Goal: Task Accomplishment & Management: Complete application form

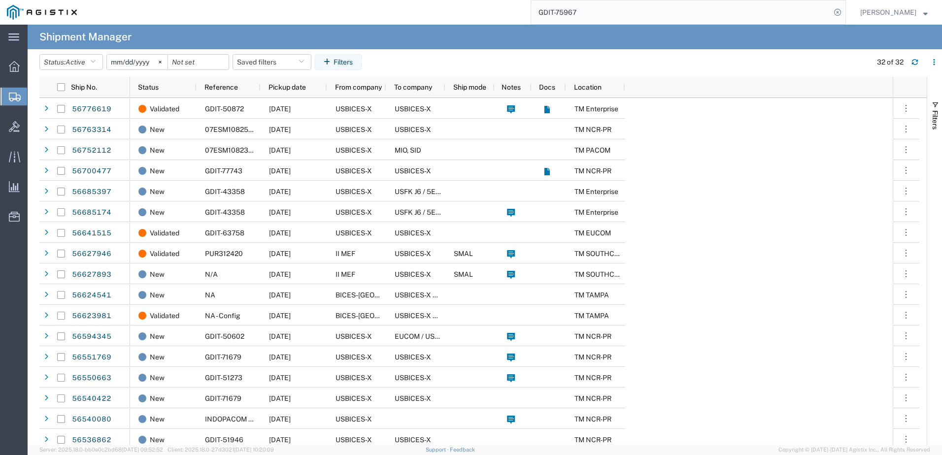
click at [0, 0] on span "Create Shipment" at bounding box center [0, 0] width 0 height 0
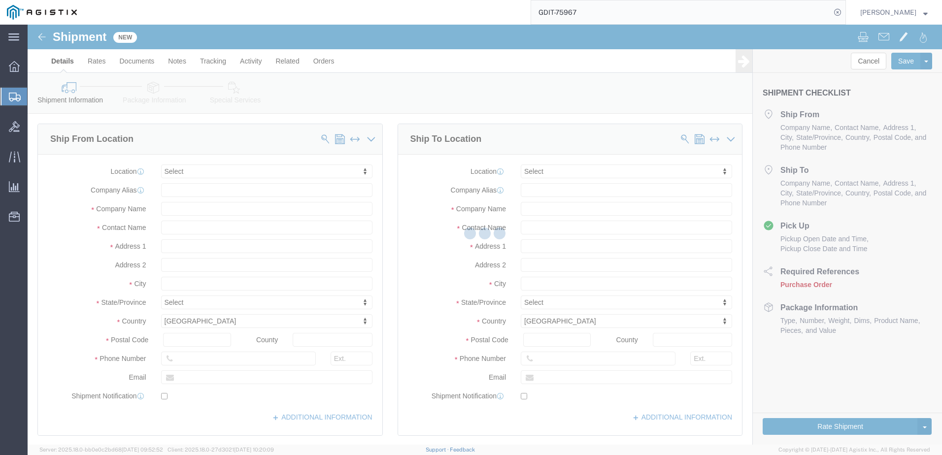
select select
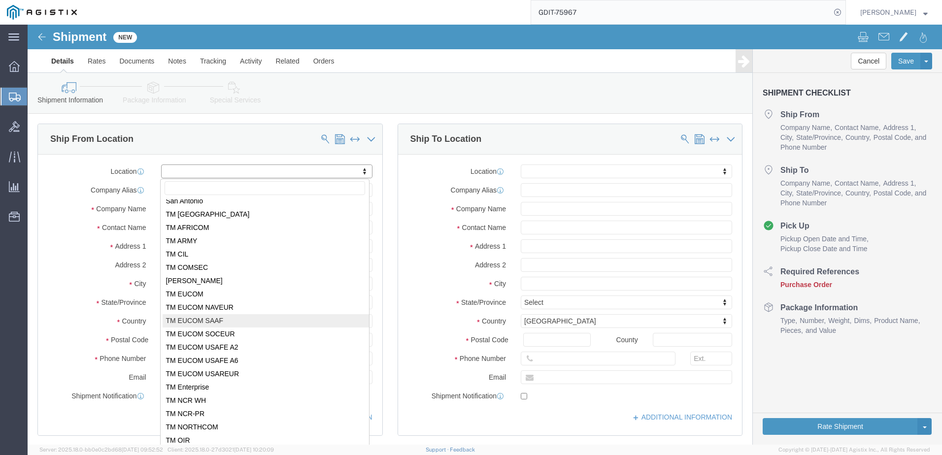
scroll to position [49, 0]
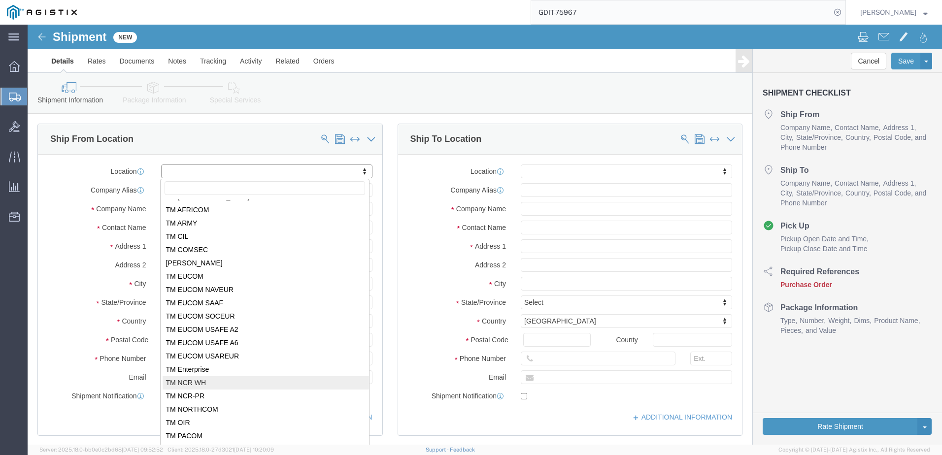
select select "69651"
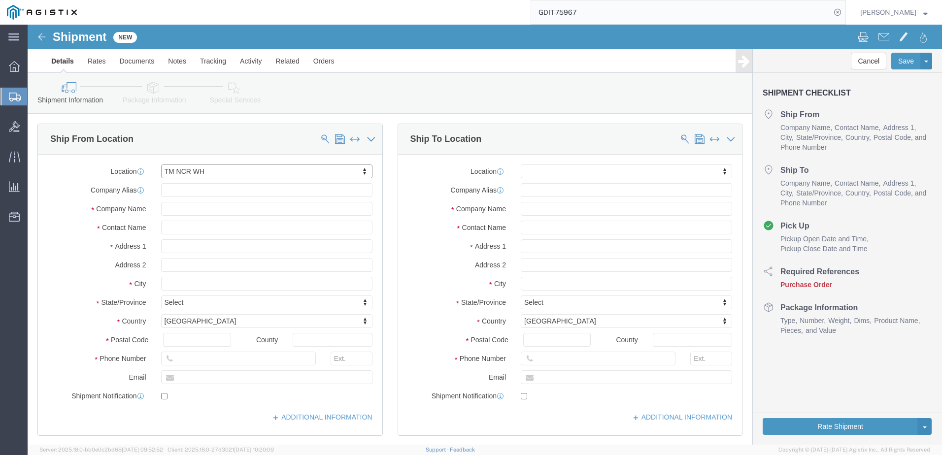
select select "VA"
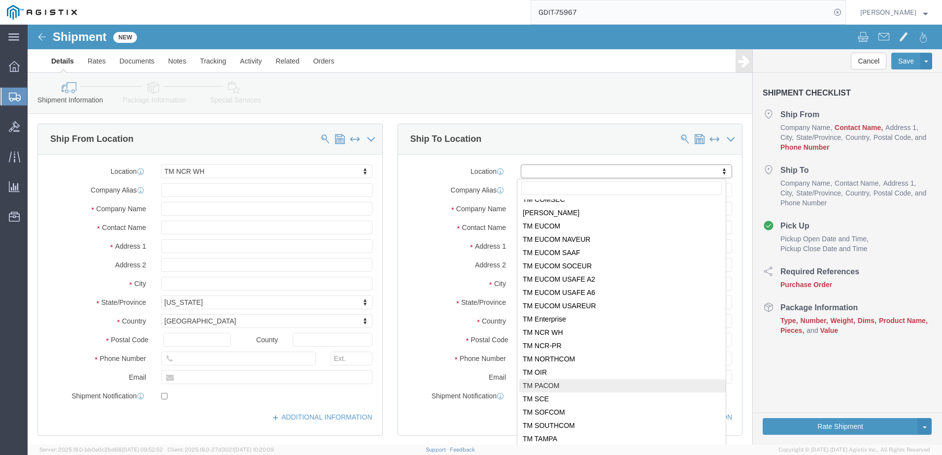
scroll to position [1, 0]
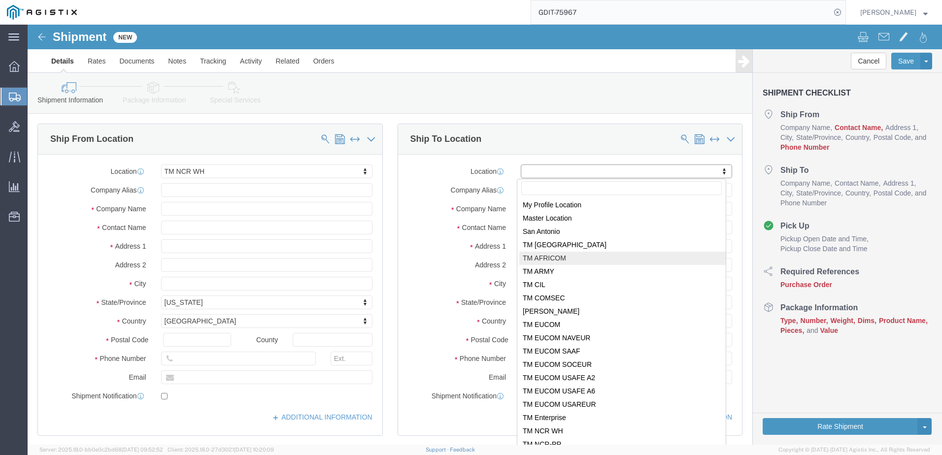
select select "34239"
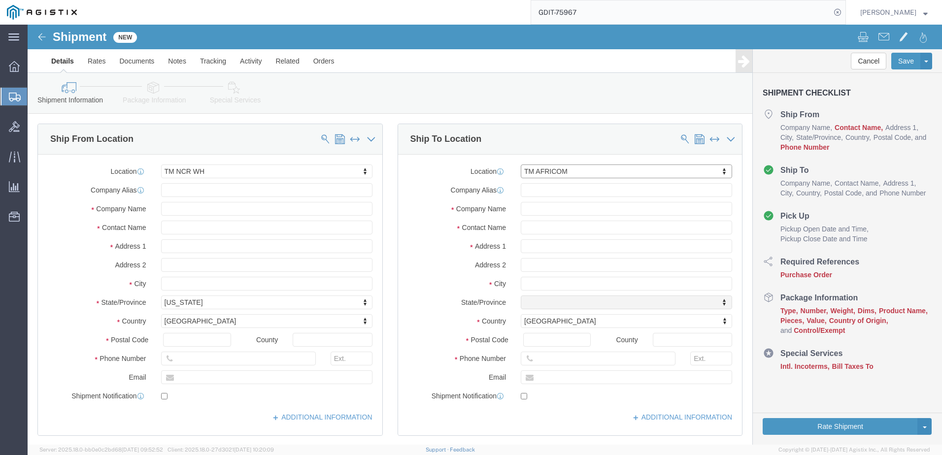
select select "01"
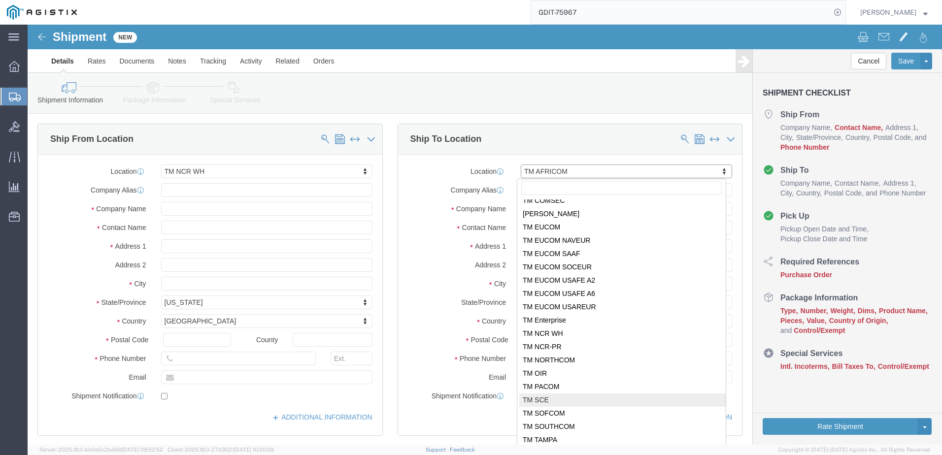
scroll to position [100, 0]
select select "66751"
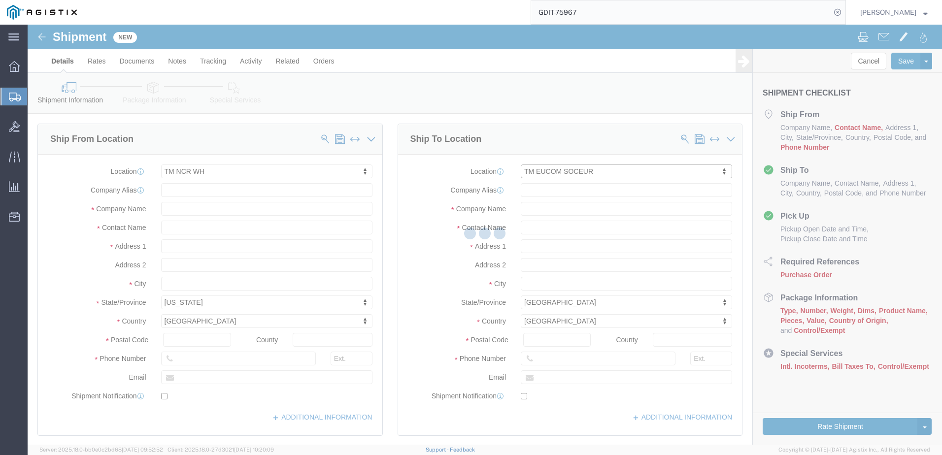
select select
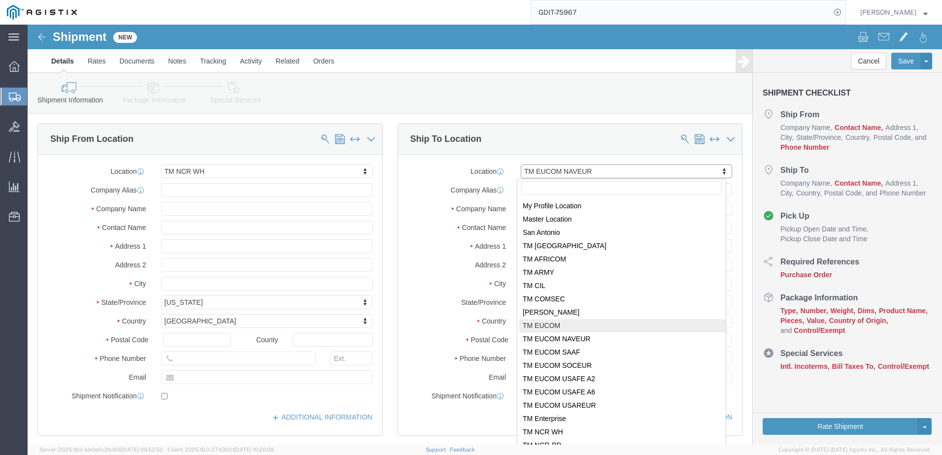
select select "34238"
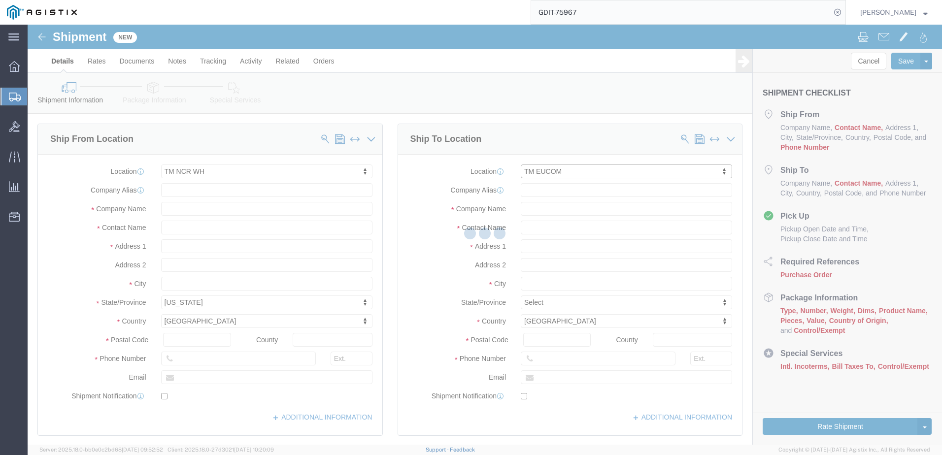
select select "01"
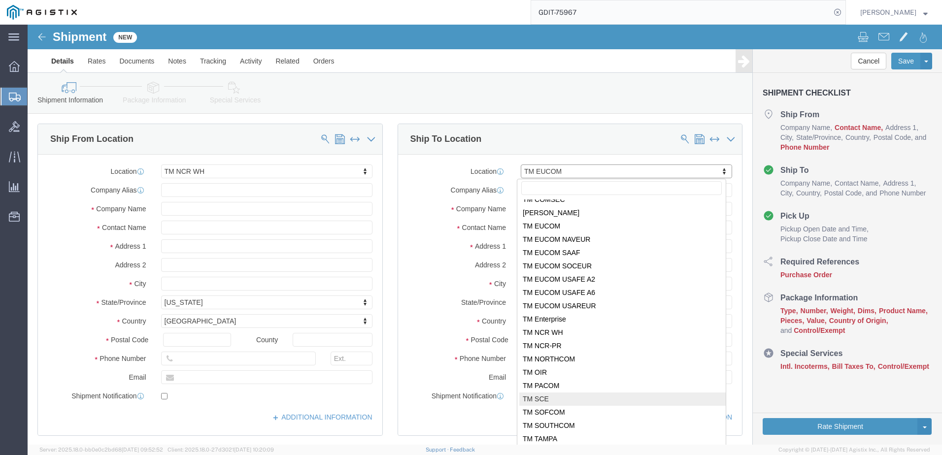
select select "34240"
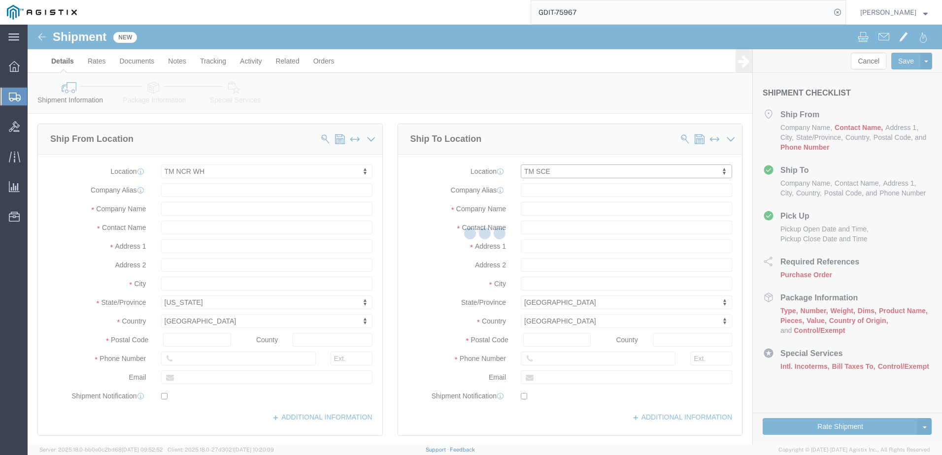
select select
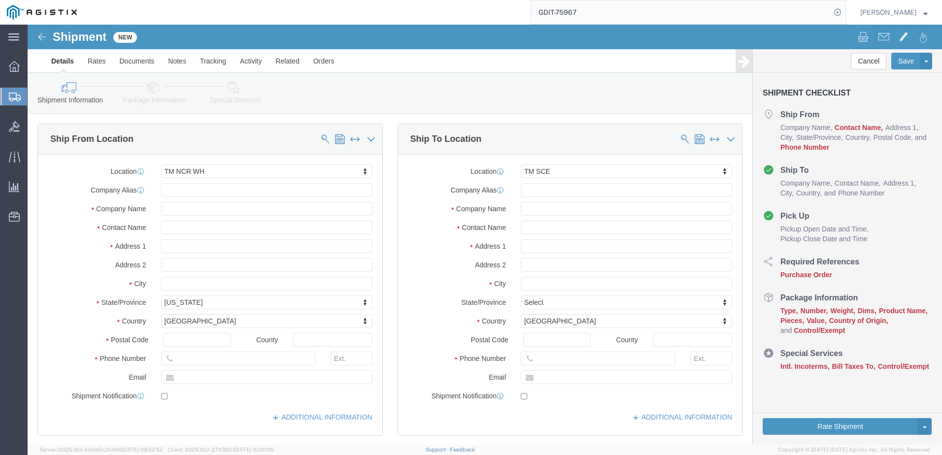
click at [618, 16] on input "GDIT-75967" at bounding box center [681, 12] width 300 height 24
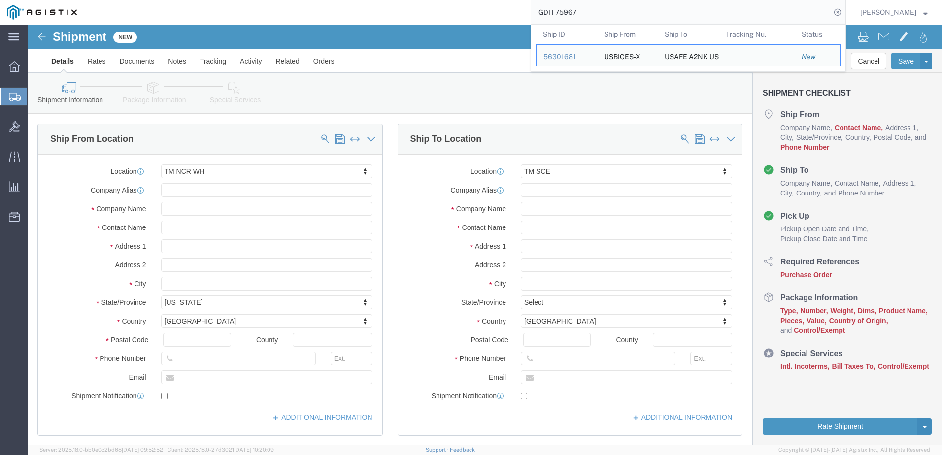
click at [618, 16] on input "GDIT-75967" at bounding box center [681, 12] width 300 height 24
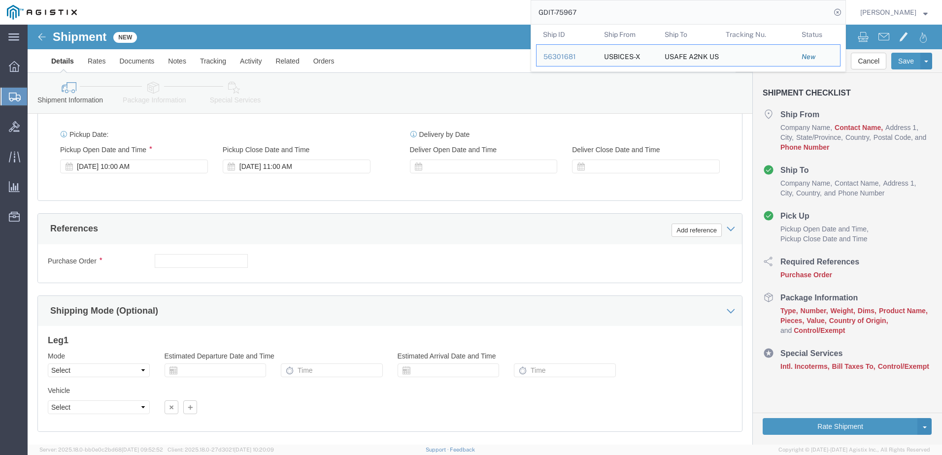
scroll to position [536, 0]
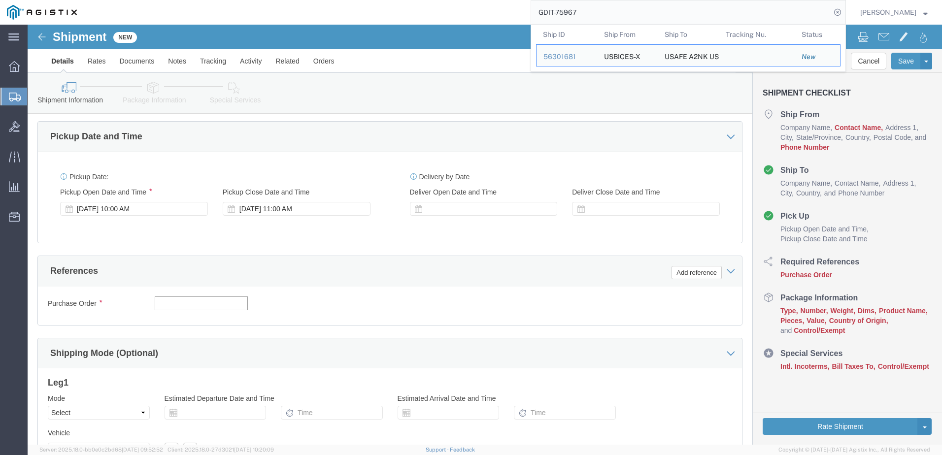
click input "text"
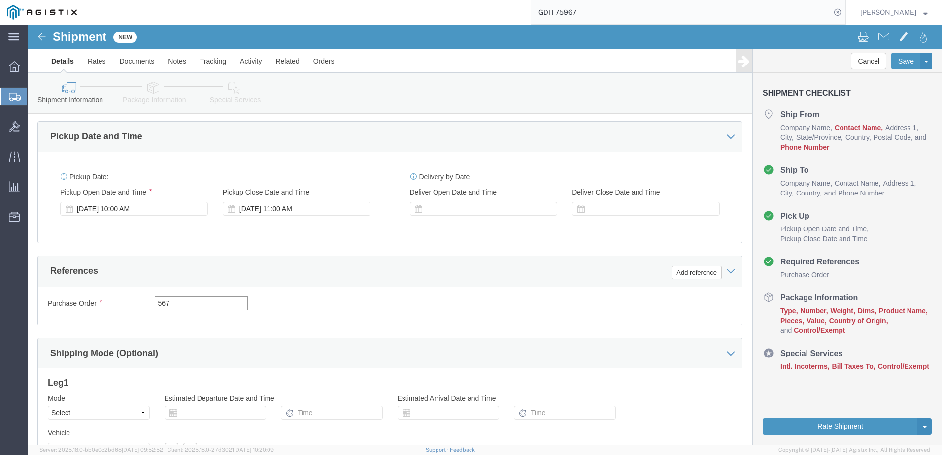
type input "567"
drag, startPoint x: 511, startPoint y: 270, endPoint x: 413, endPoint y: 272, distance: 97.6
click div "Purchase Order 567 Select Account Type Activity ID Airline Appointment Number A…"
click at [650, 15] on input "GDIT-75967" at bounding box center [681, 12] width 300 height 24
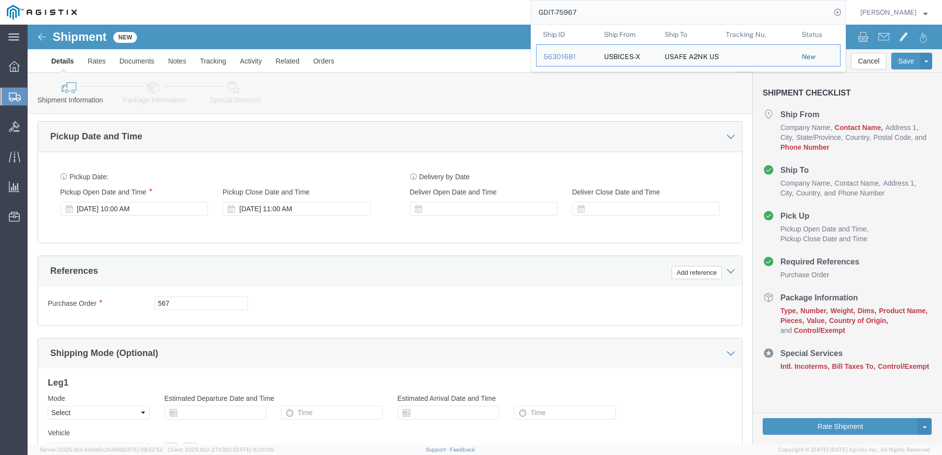
click at [650, 15] on input "GDIT-75967" at bounding box center [681, 12] width 300 height 24
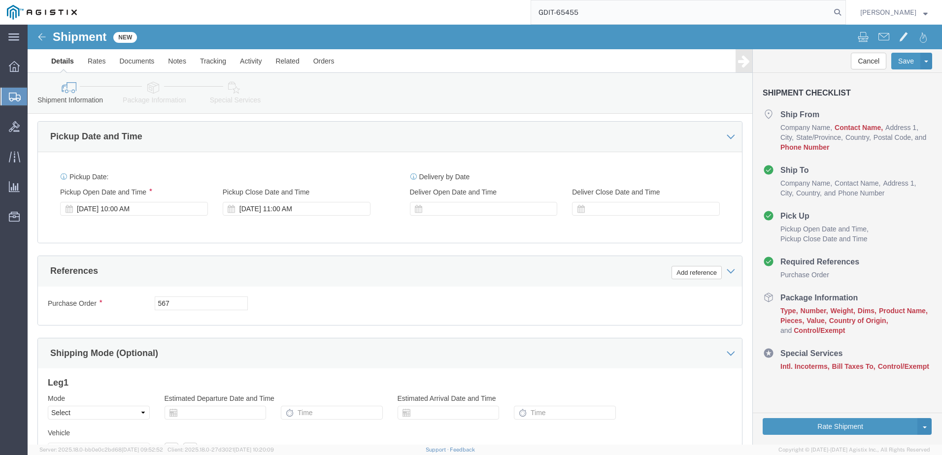
type input "GDIT-65455"
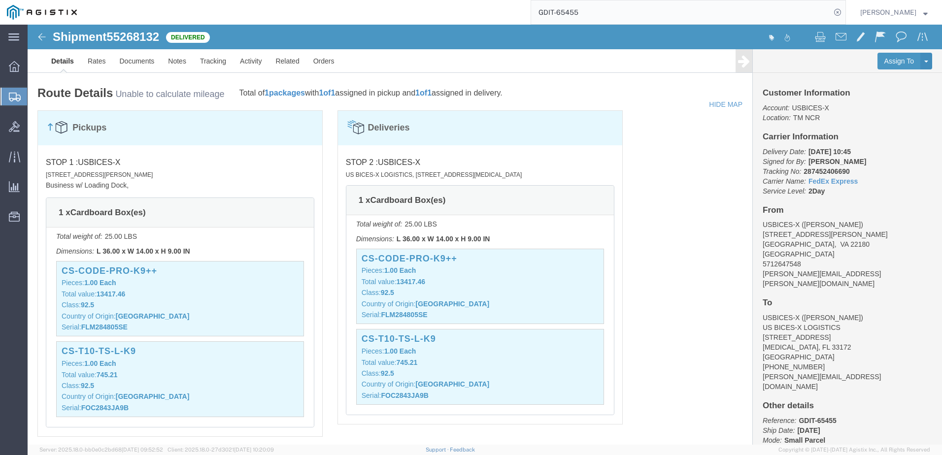
scroll to position [35, 0]
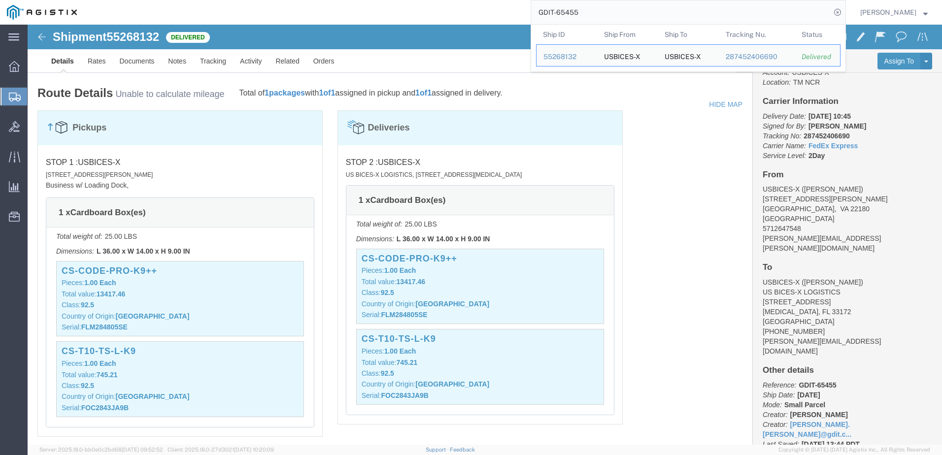
drag, startPoint x: 799, startPoint y: 353, endPoint x: 725, endPoint y: 354, distance: 73.4
click div "Customer Information Account: USBICES-X Location: TM NCR Carrier Information De…"
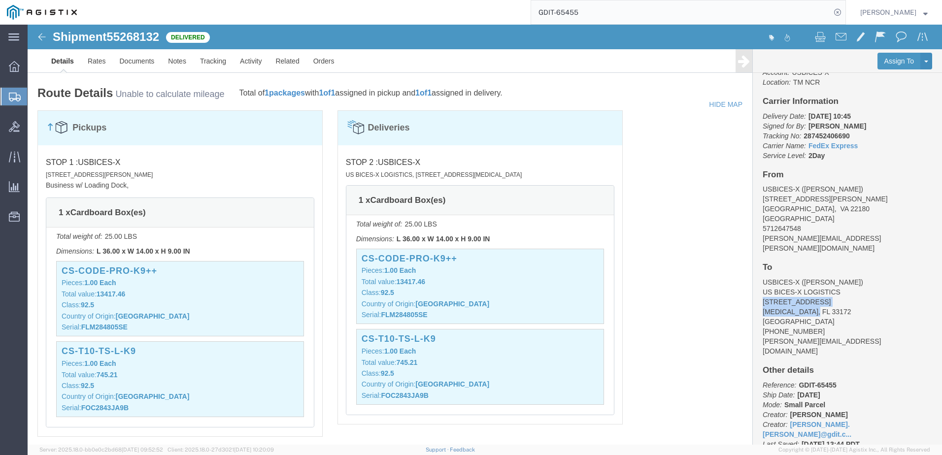
drag, startPoint x: 725, startPoint y: 354, endPoint x: 850, endPoint y: 269, distance: 151.4
click address "USBICES-X ([PERSON_NAME]) US BICES-X LOGISTICS [STREET_ADDRESS][MEDICAL_DATA] […"
drag, startPoint x: 850, startPoint y: 269, endPoint x: 796, endPoint y: 288, distance: 57.5
click address "USBICES-X ([PERSON_NAME]) US BICES-X LOGISTICS [STREET_ADDRESS][MEDICAL_DATA] […"
drag, startPoint x: 804, startPoint y: 352, endPoint x: 730, endPoint y: 350, distance: 73.4
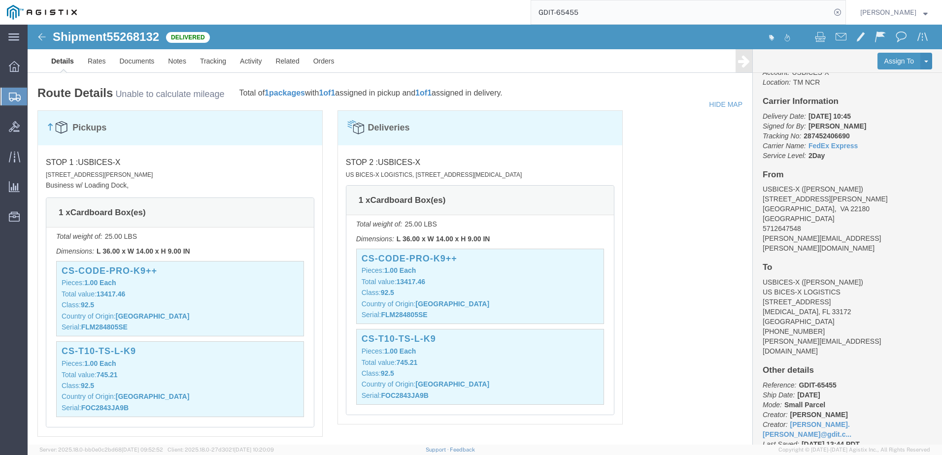
click p "Reference: GDIT-65455 Ship Date: [DATE] Mode: Small Parcel Creator: [PERSON_NAM…"
drag, startPoint x: 730, startPoint y: 350, endPoint x: 868, endPoint y: 236, distance: 178.8
click h4 "To"
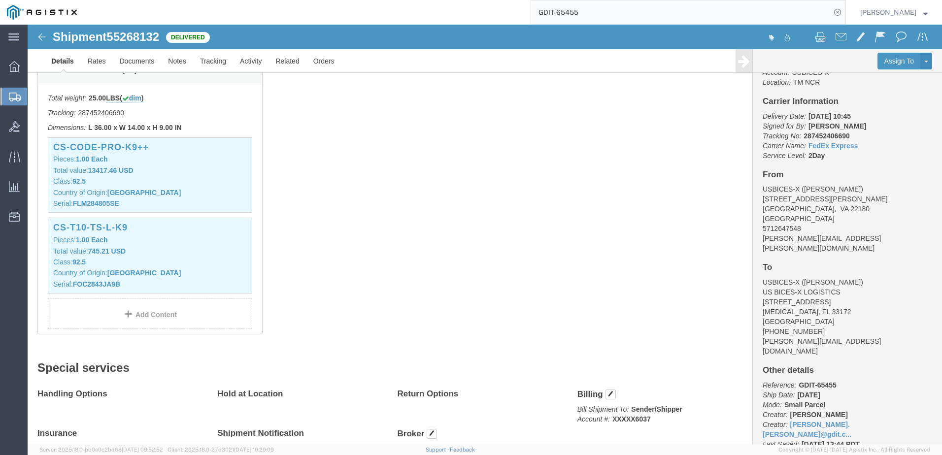
scroll to position [237, 0]
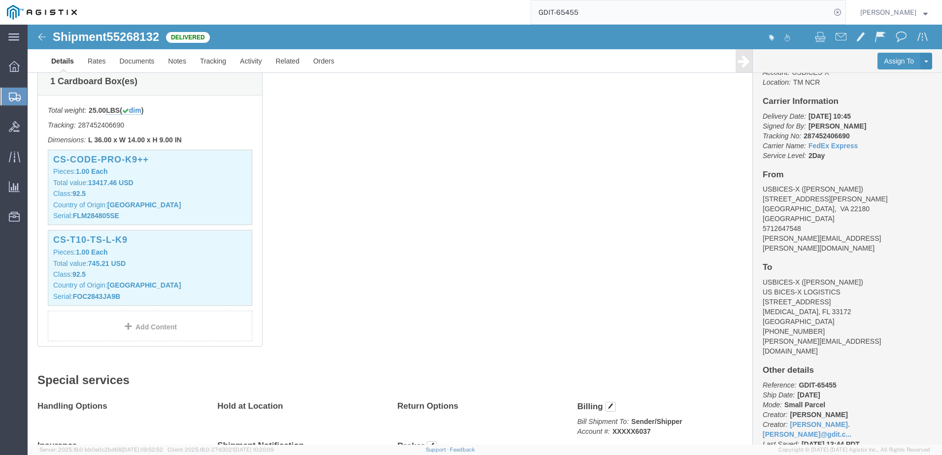
click at [13, 98] on icon at bounding box center [15, 97] width 12 height 9
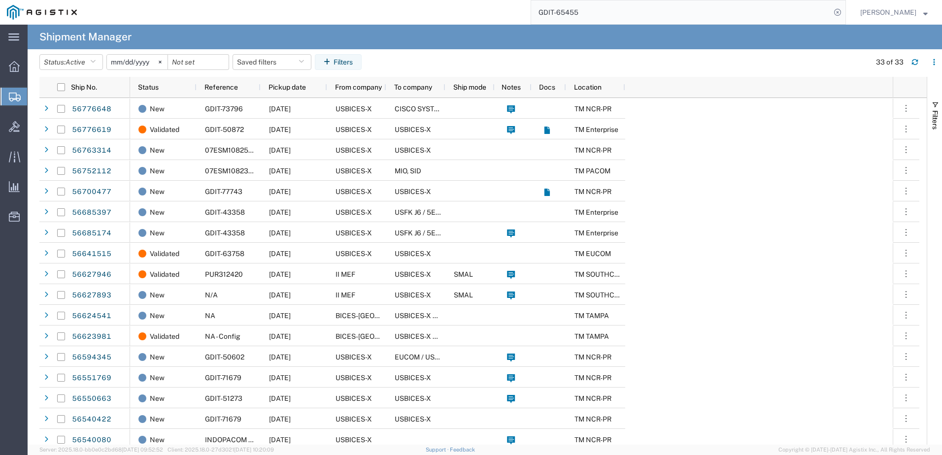
click at [749, 13] on input "GDIT-65455" at bounding box center [681, 12] width 300 height 24
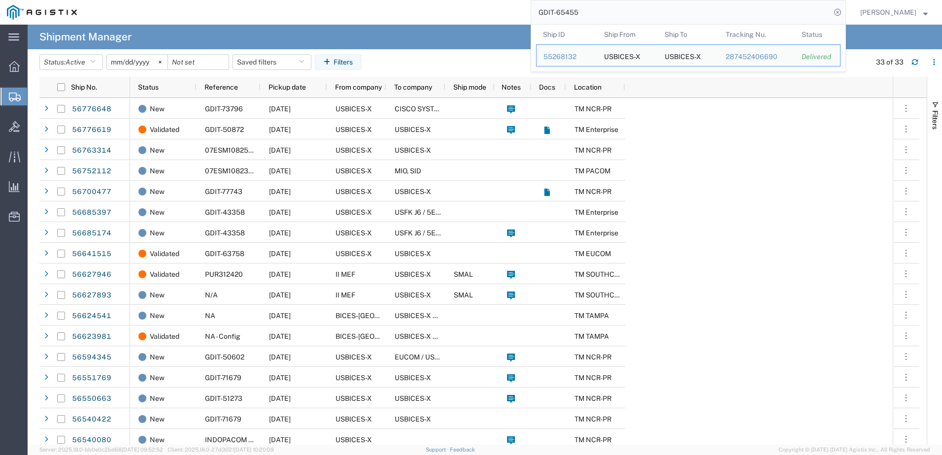
click at [749, 13] on input "GDIT-65455" at bounding box center [681, 12] width 300 height 24
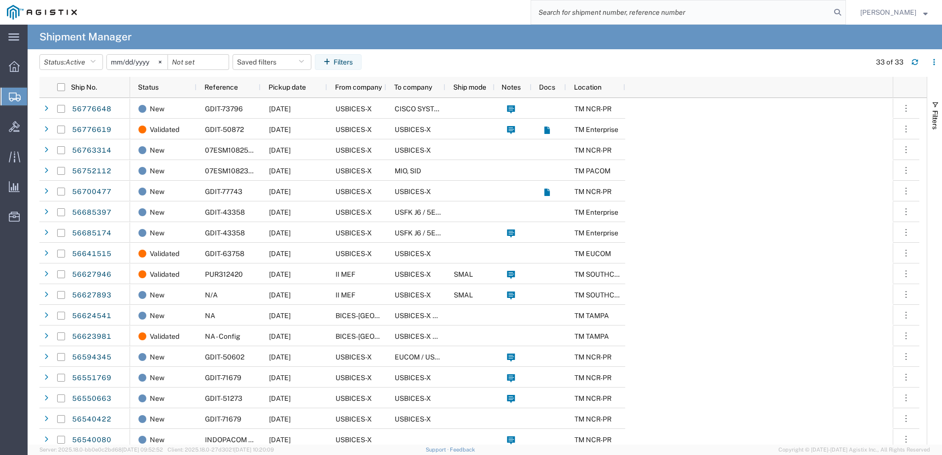
type input "6"
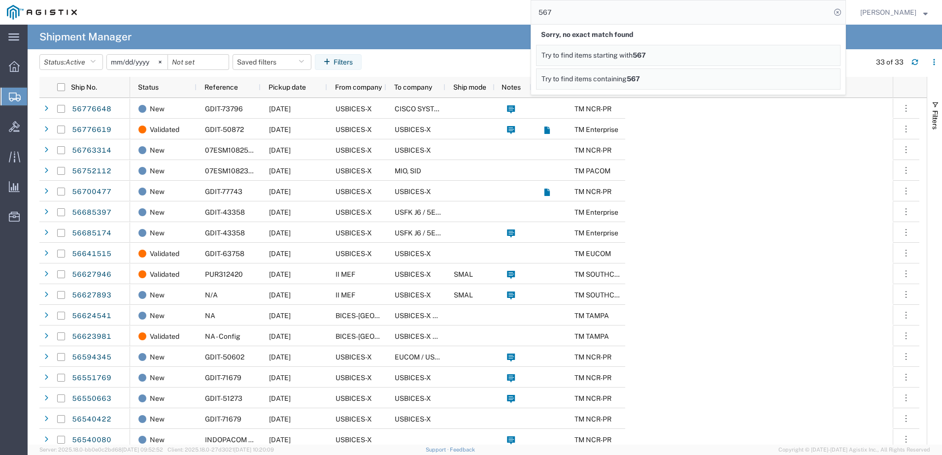
click at [673, 5] on input "567" at bounding box center [681, 12] width 300 height 24
click at [697, 266] on div "New GDIT-73796 [DATE] USBICES-X CISCO SYSTEMS INC, C/O [PERSON_NAME] - U99 TM N…" at bounding box center [511, 439] width 763 height 683
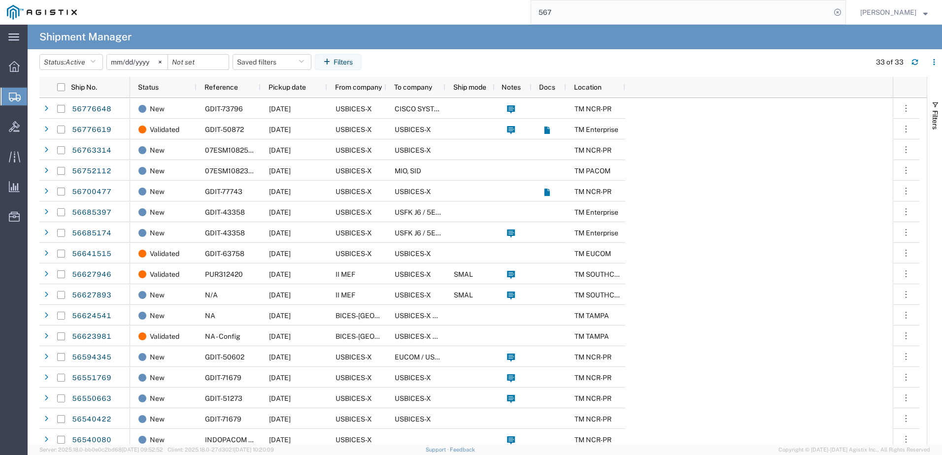
click at [788, 17] on input "567" at bounding box center [681, 12] width 300 height 24
type input "GDIT-71804"
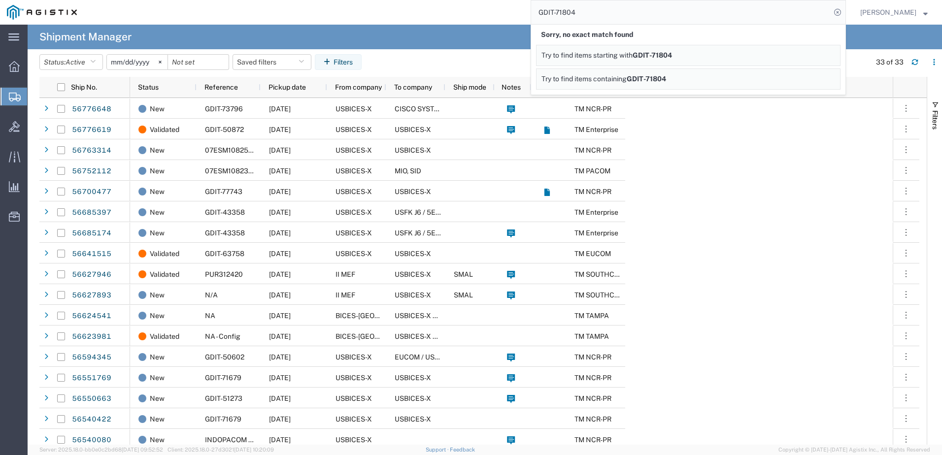
click at [482, 42] on agx-page-header "Shipment Manager" at bounding box center [485, 37] width 914 height 25
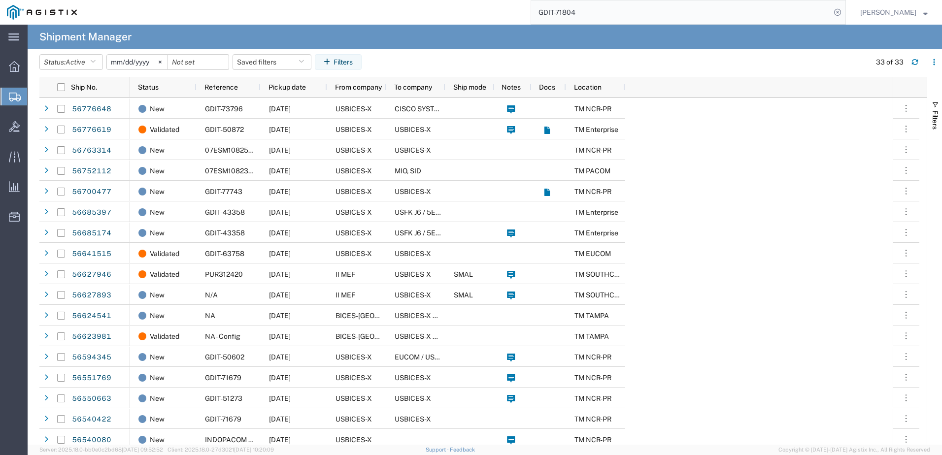
click at [0, 0] on span "Create Shipment" at bounding box center [0, 0] width 0 height 0
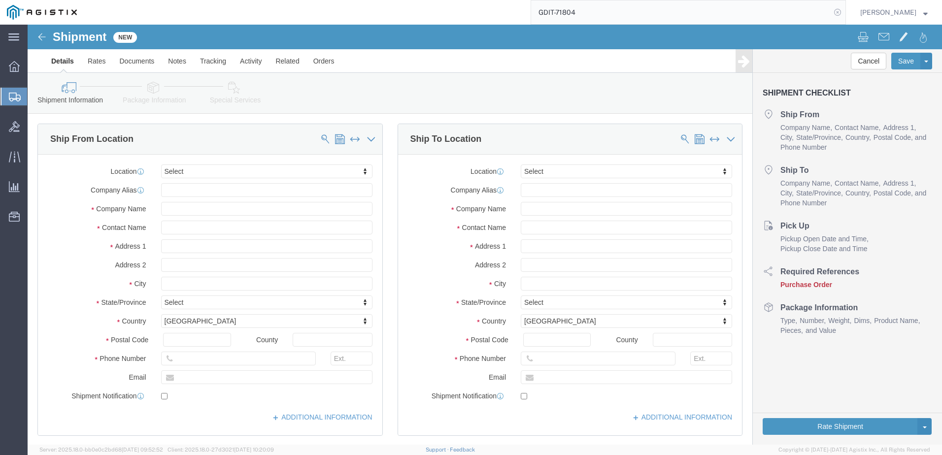
click at [844, 13] on icon at bounding box center [838, 12] width 14 height 14
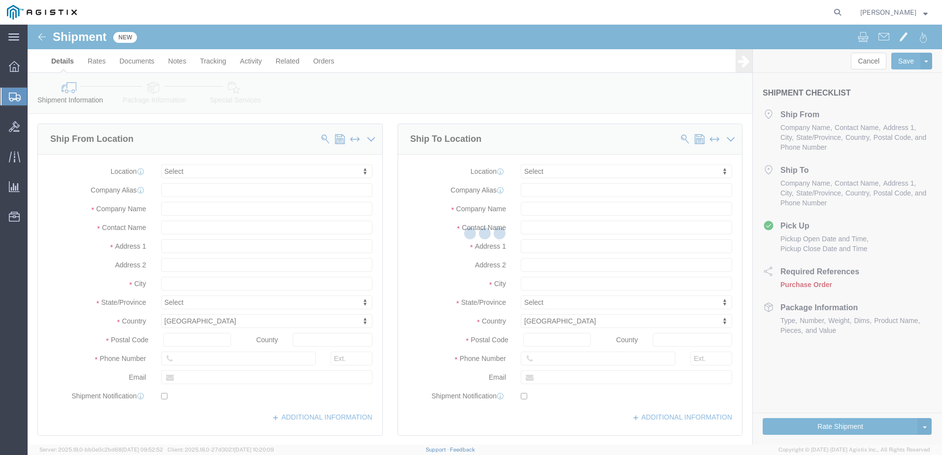
select select
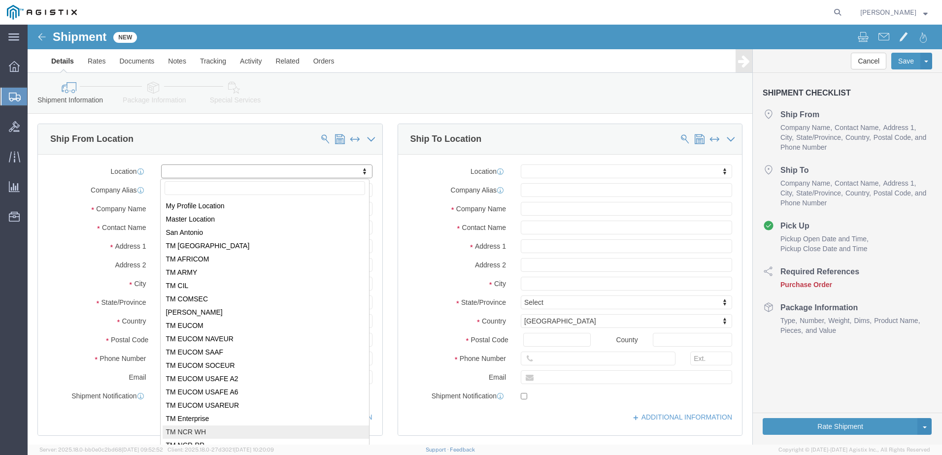
select select "69651"
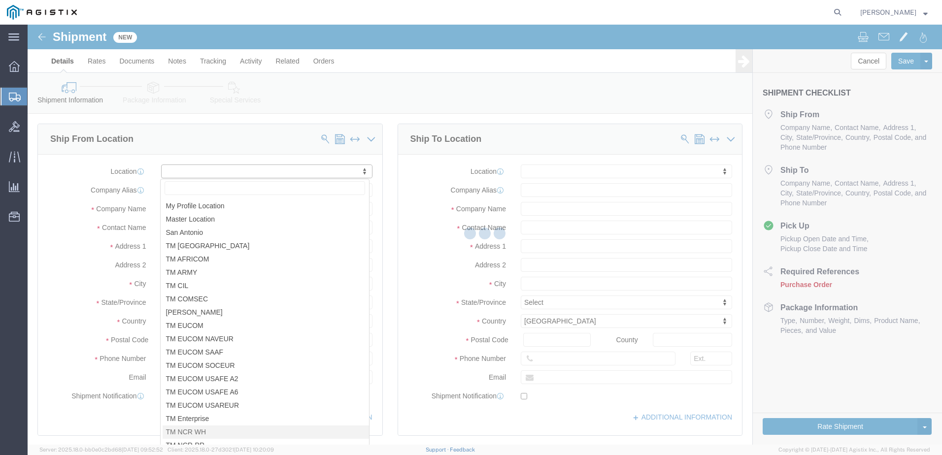
select select "VA"
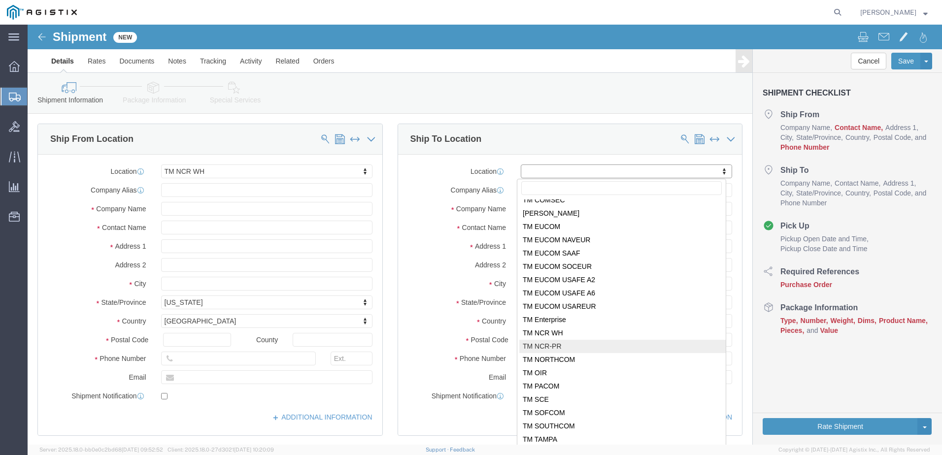
scroll to position [100, 0]
select select "34240"
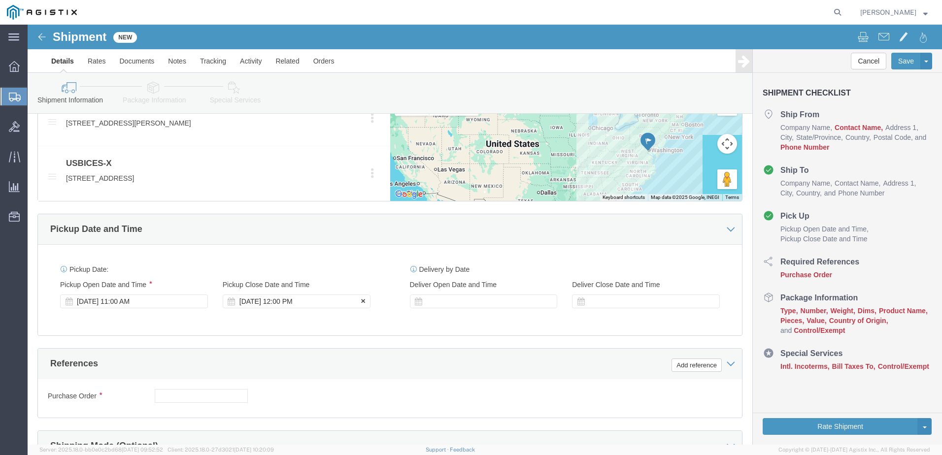
scroll to position [443, 0]
click input "text"
click input "GDIT-"
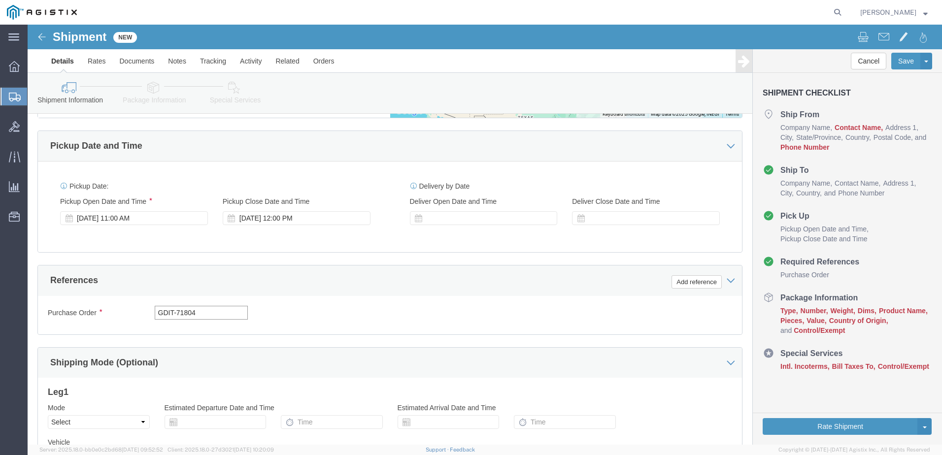
scroll to position [634, 0]
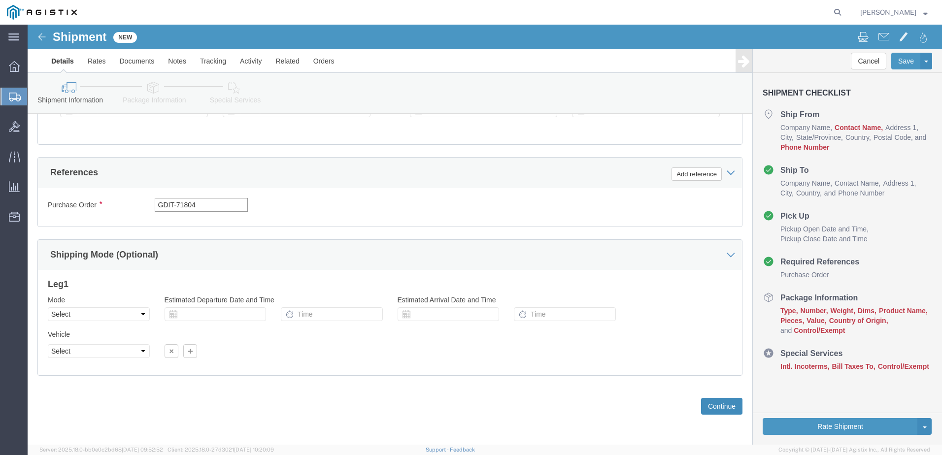
type input "GDIT-71804"
click button "Continue"
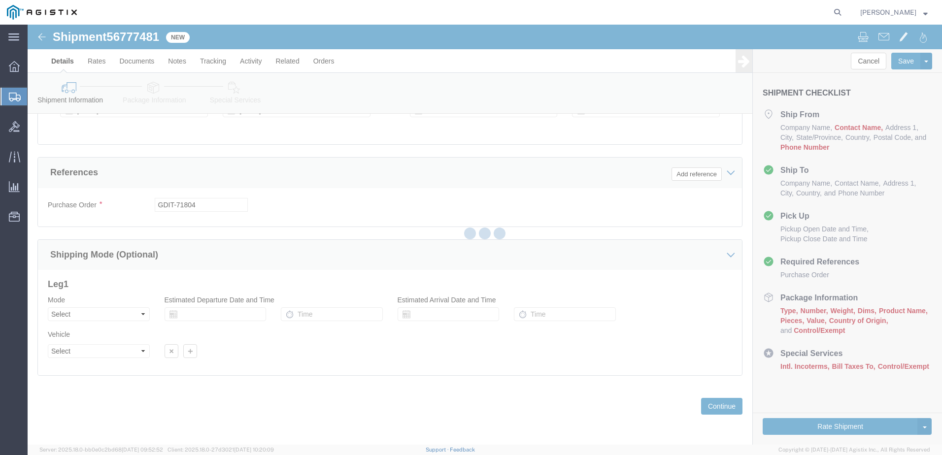
select select "69651"
select select "34240"
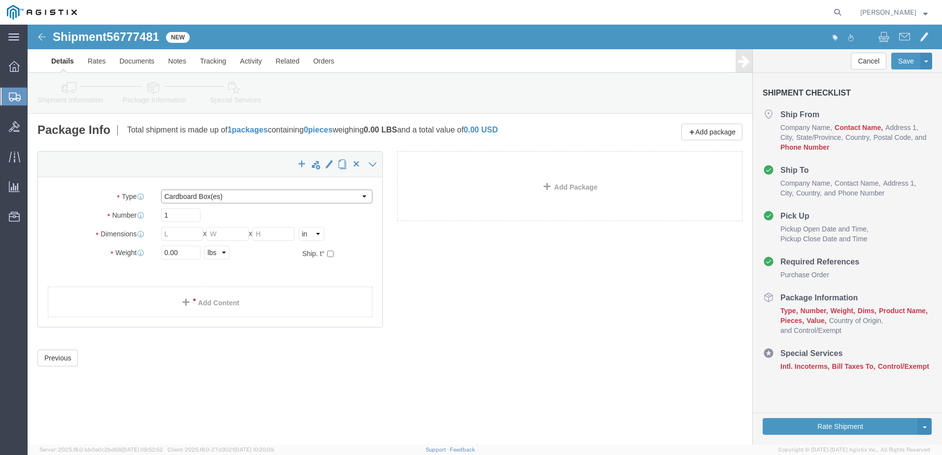
click select "Select Bale(s) Basket(s) Bolt(s) Bottle(s) Buckets Bulk Bundle(s) Can(s) Cardbo…"
select select "PSNS"
click select "Select Bale(s) Basket(s) Bolt(s) Bottle(s) Buckets Bulk Bundle(s) Can(s) Cardbo…"
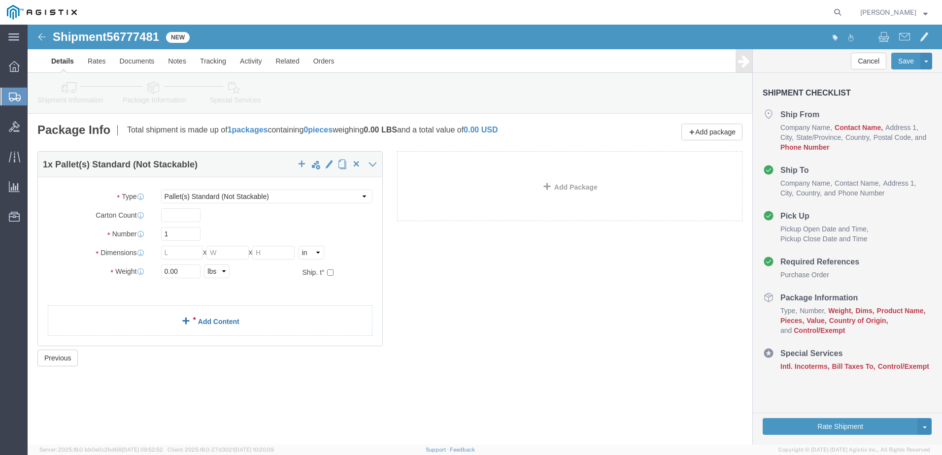
click span
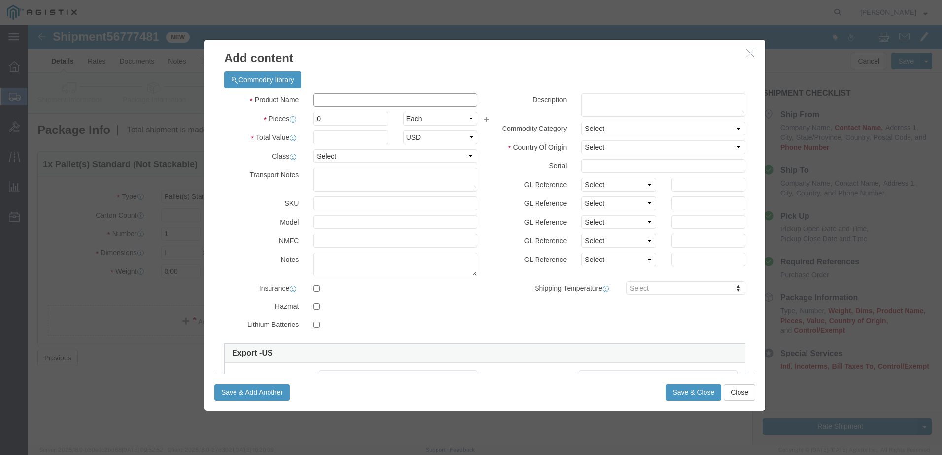
click input "text"
paste input "FPR2130-NGFW-K9"
type input "FPR2130-NGFW-K9"
click input "0"
type input "1"
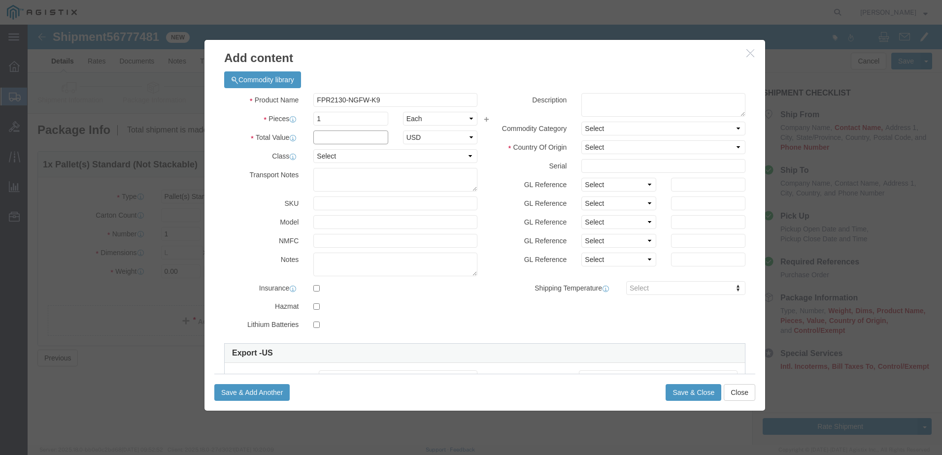
click input "text"
click h3 "Add content"
click button "Close"
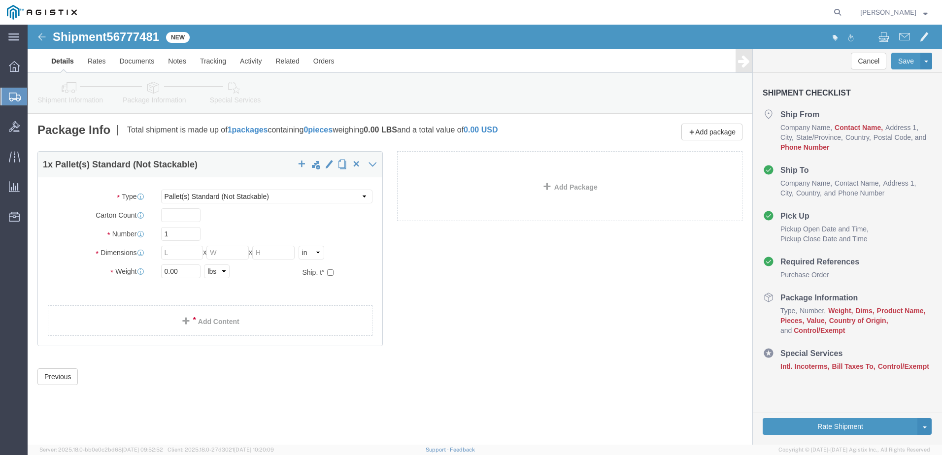
click icon
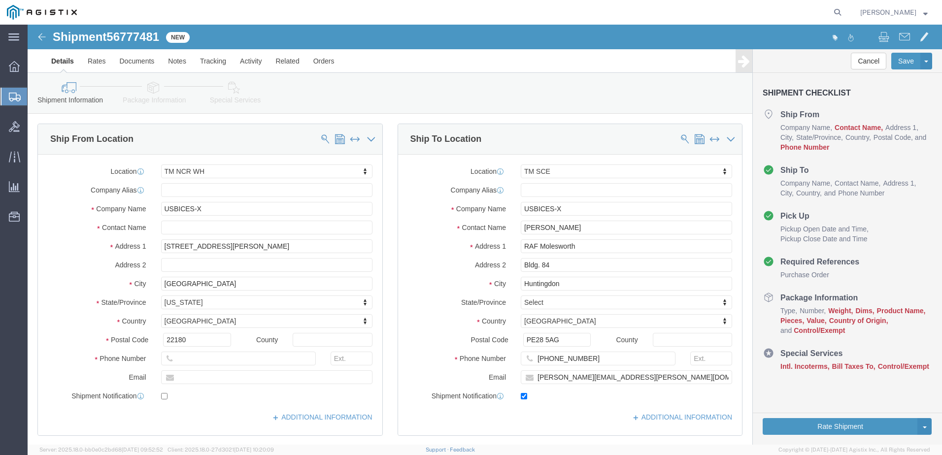
click icon
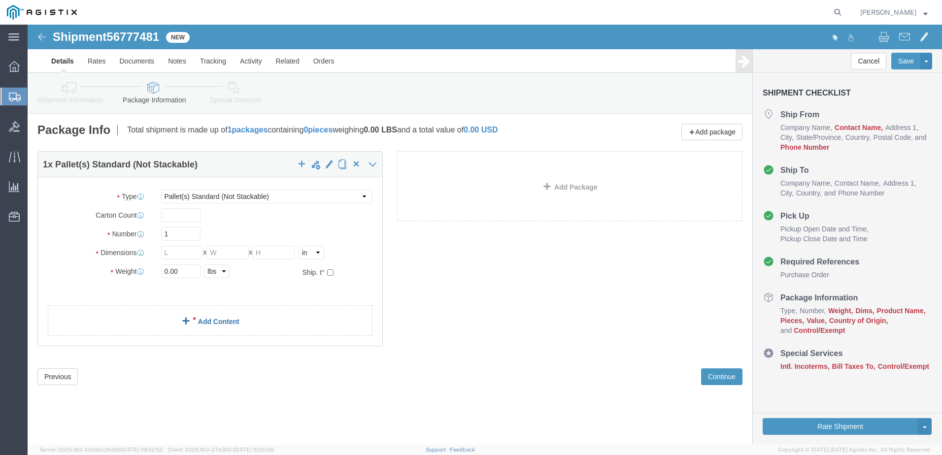
click link "Add Content"
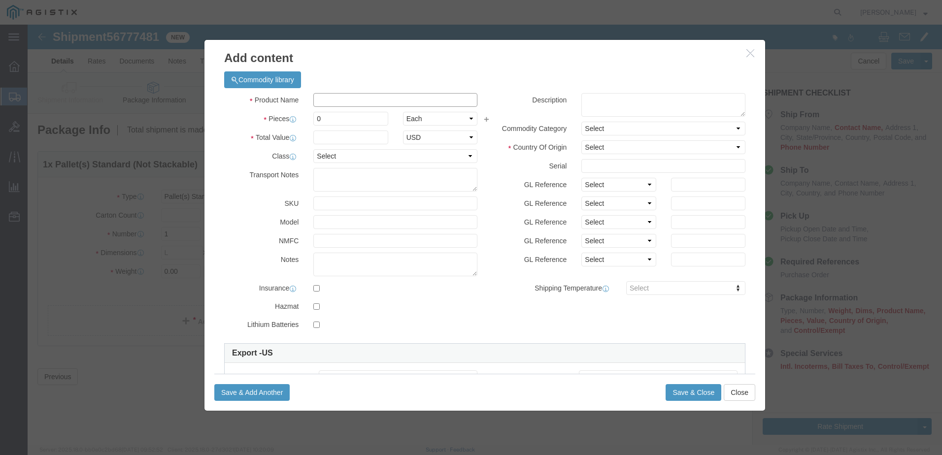
click input "text"
paste input "FPR2130-NGFW-K9"
type input "FPR2130-NGFW-K9"
click input "0"
type input "1"
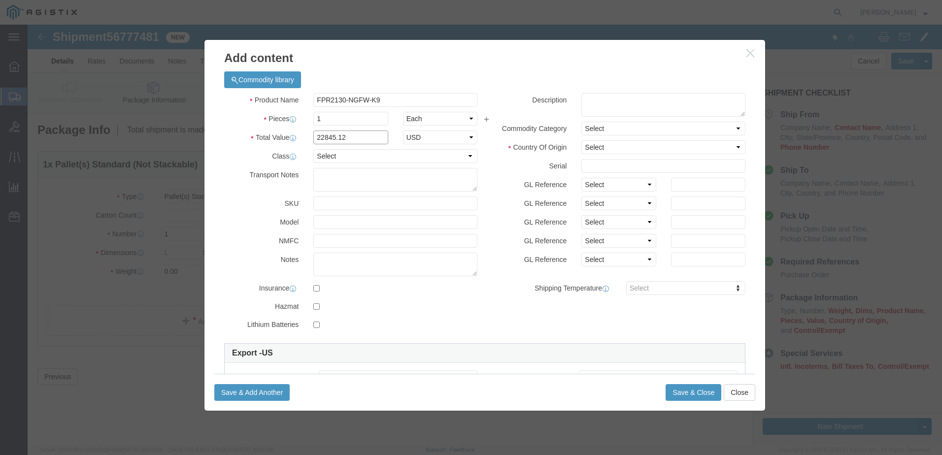
type input "22845.12"
click textarea
paste textarea "Firepower 2130"
type textarea "Firepower 2130"
click textarea
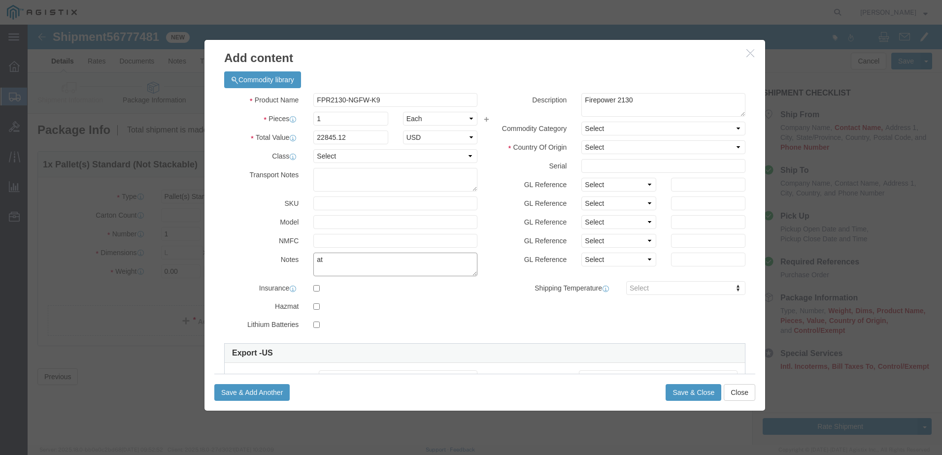
type textarea "a"
click textarea "AT:"
paste textarea "131268"
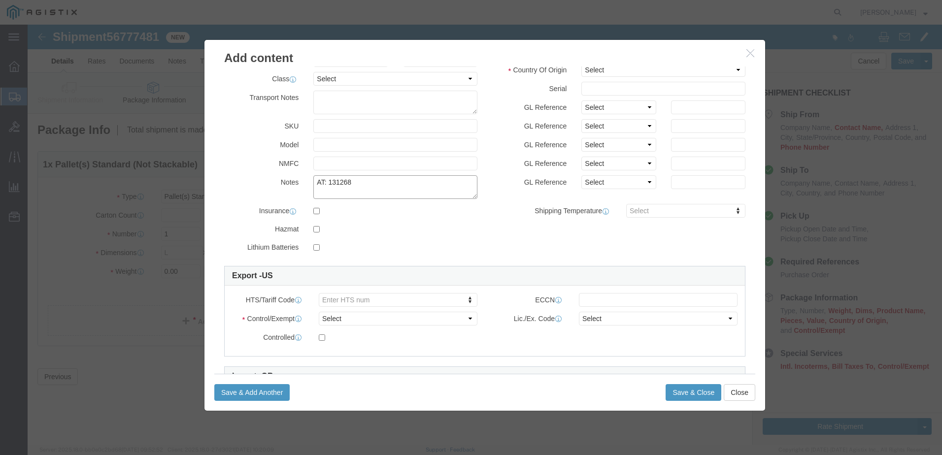
scroll to position [148, 0]
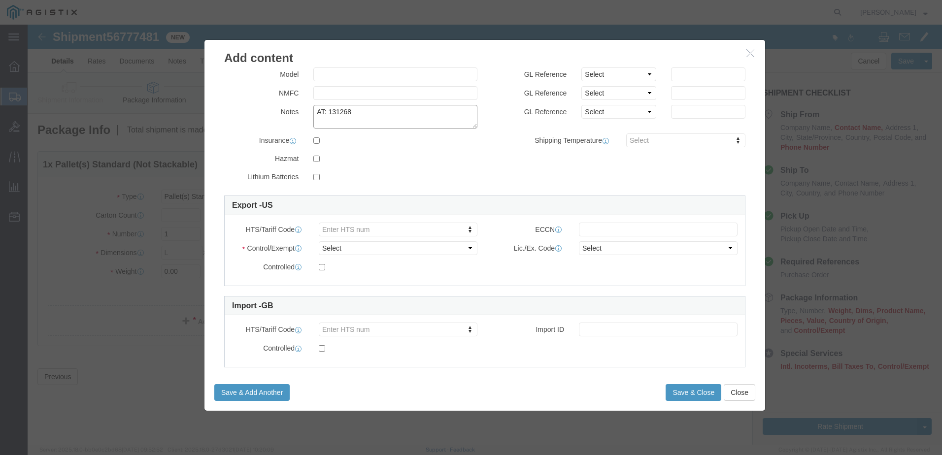
type textarea "AT: 131268"
click div "HTS/Tariff Code Enter HTS num ECCN Control/Exempt Select ATF BIS DEA EPA FDA FT…"
click input "text"
paste input "5A002.a.1"
type input "5A002.a.1"
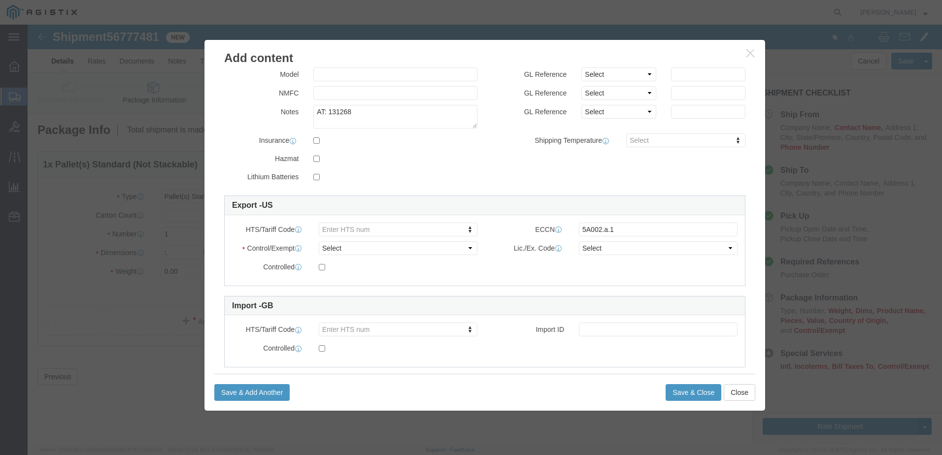
scroll to position [174, 0]
click input "text"
type input "8543709860"
click select "Select ATF BIS DEA EPA FDA FTR ITAR OFAC Other (OPA)"
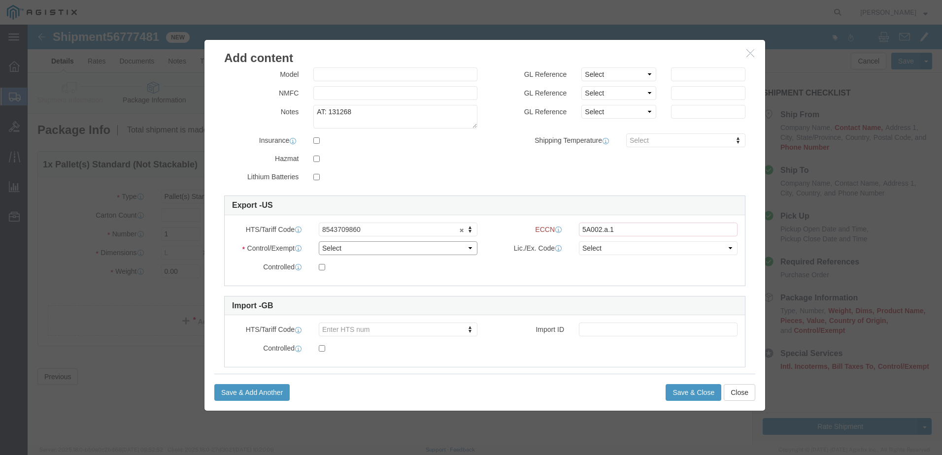
select select "BIS"
click select "Select ATF BIS DEA EPA FDA FTR ITAR OFAC Other (OPA)"
click select "Select AGR-Agricultural APP-Computers APR-Additional Permissive Exports AVS-Air…"
select select "NLR"
click select "Select AGR-Agricultural APP-Computers APR-Additional Permissive Exports AVS-Air…"
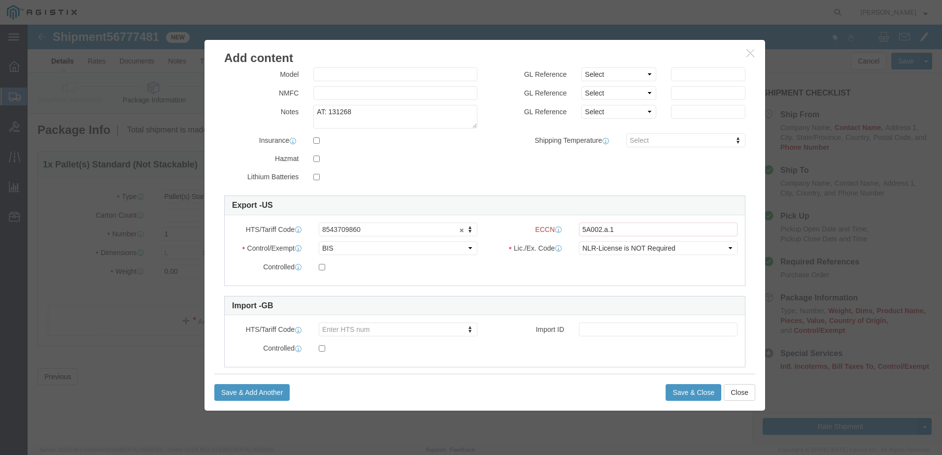
drag, startPoint x: 583, startPoint y: 256, endPoint x: 572, endPoint y: 252, distance: 11.5
click div "HTS/Tariff Code 8543709860 8543709860 ECCN 5A002.a.1 Control/Exempt Select ATF …"
drag, startPoint x: 503, startPoint y: 204, endPoint x: 523, endPoint y: 199, distance: 20.9
click label "ECCN"
drag, startPoint x: 523, startPoint y: 199, endPoint x: 506, endPoint y: 205, distance: 17.9
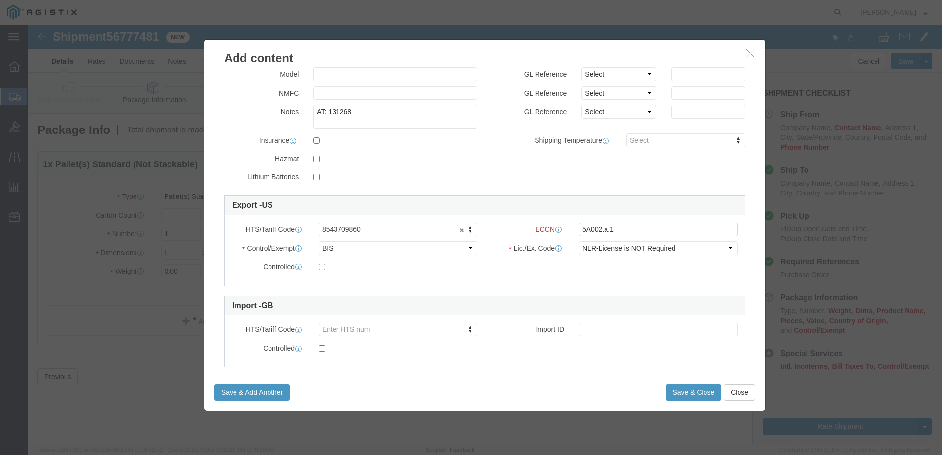
click label "ECCN"
click input "5A002.a.1"
click div "Product Name FPR2130-NGFW-K9 Pieces 1 Select Bag Barrels 100Board Feet Bottle B…"
click div "HTS/Tariff Code 8543709860 8543709860 ECCN 5A002.a Control/Exempt Select ATF BI…"
click input "5A002.a"
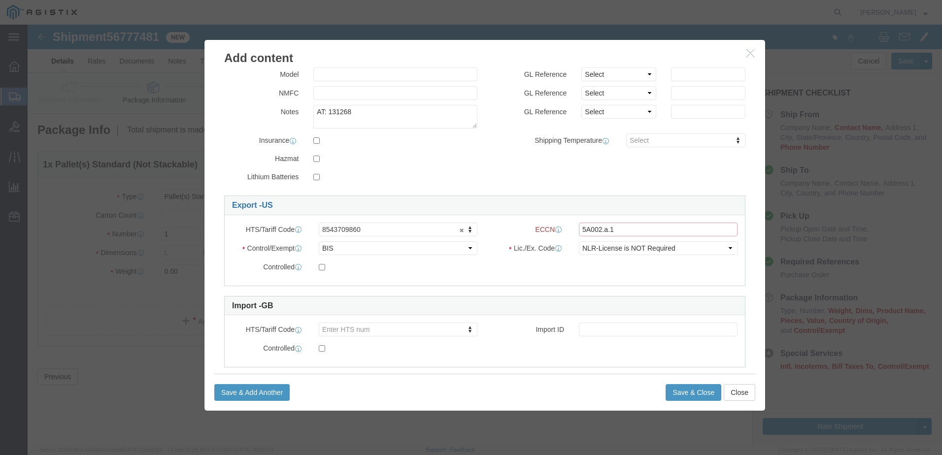
type input "5A002.a.1"
click link "Export - US"
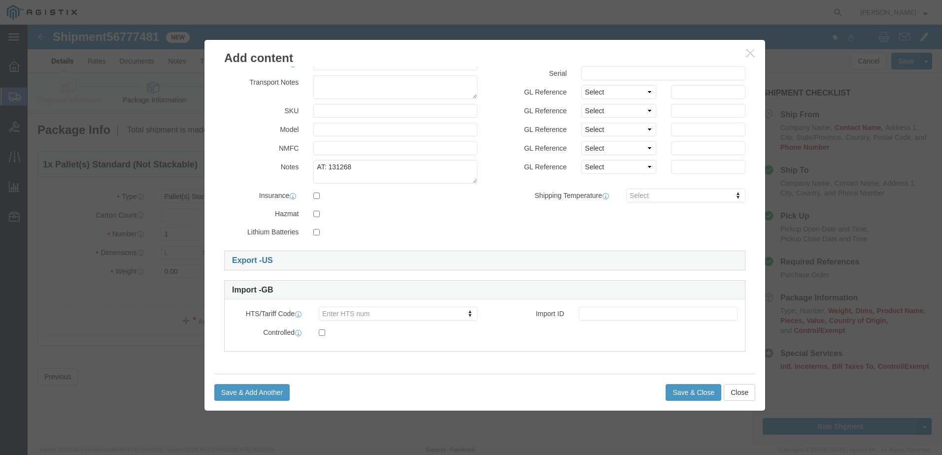
click link "Export - US"
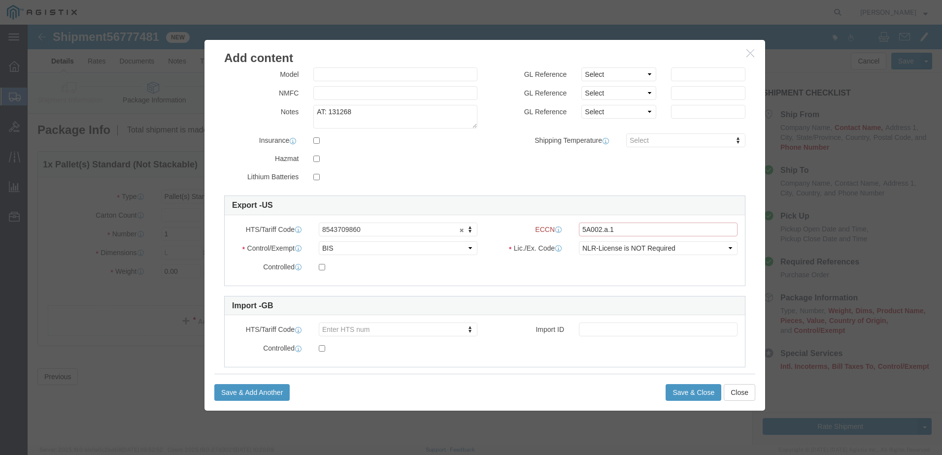
drag, startPoint x: 605, startPoint y: 203, endPoint x: 507, endPoint y: 200, distance: 98.1
click div "ECCN Export Control Classification Number which consists of a set of digits and…"
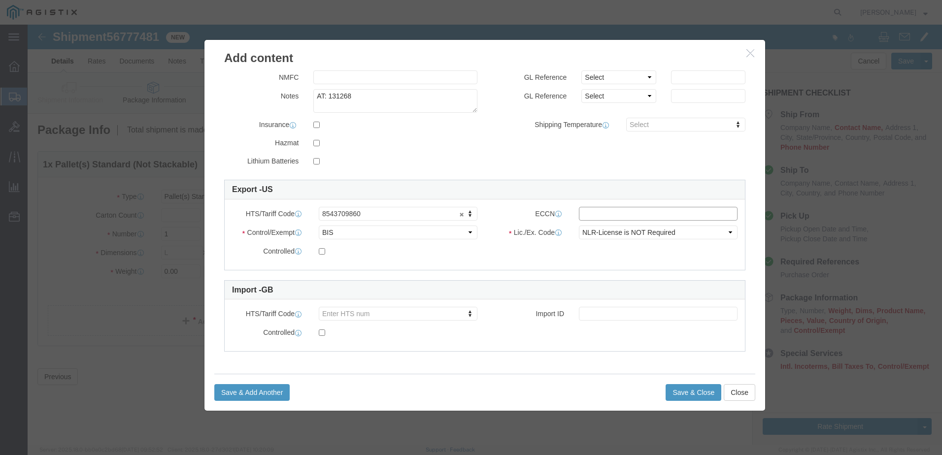
scroll to position [148, 0]
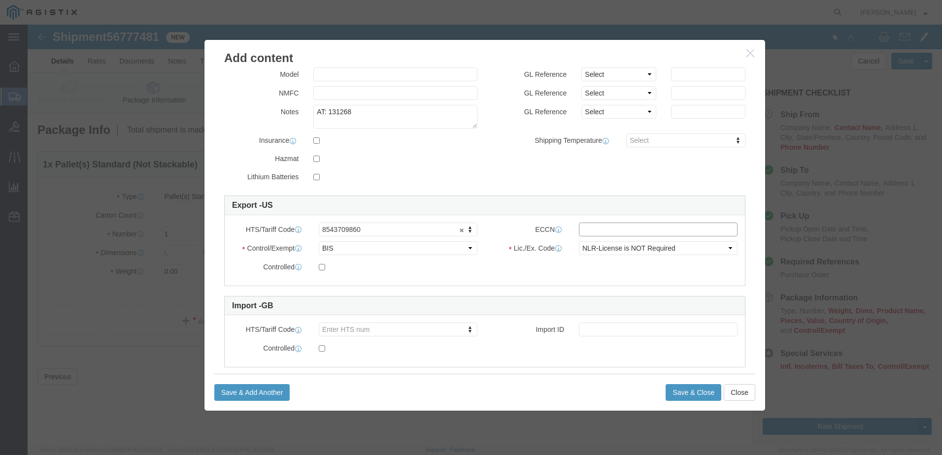
click input "Value must be valid ECCN."
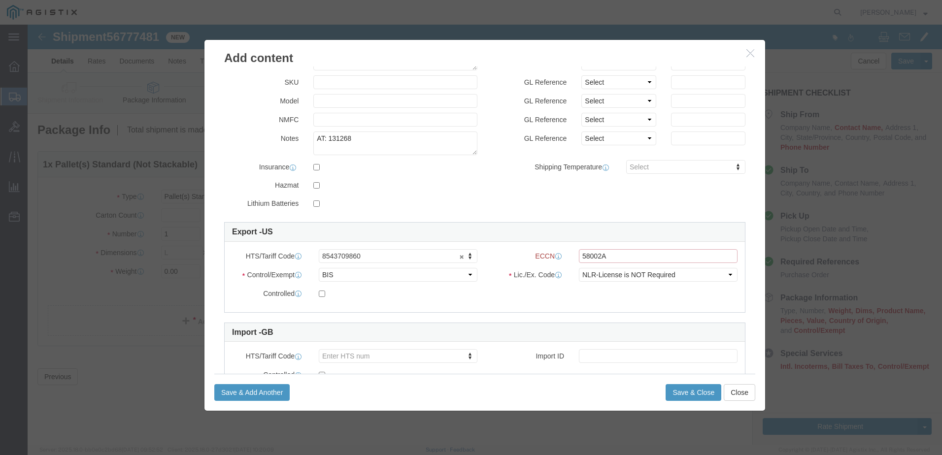
scroll to position [174, 0]
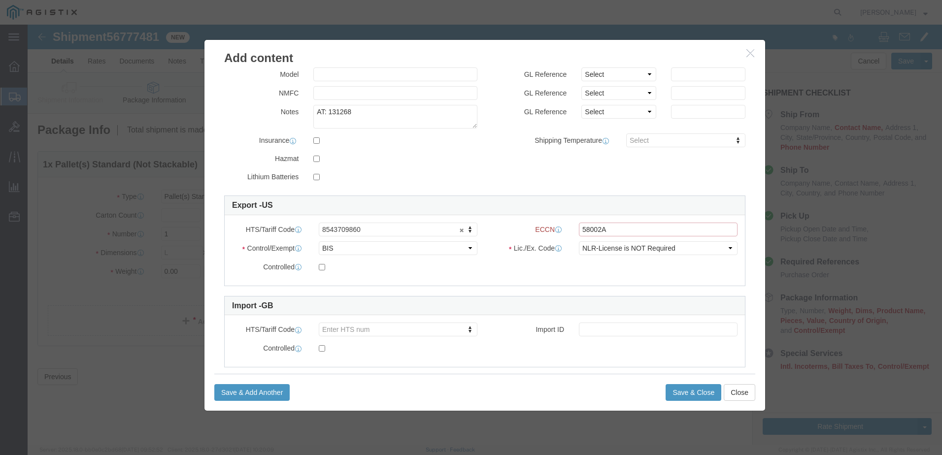
click input "58002A"
paste input "A002.a.1"
type input "5A002"
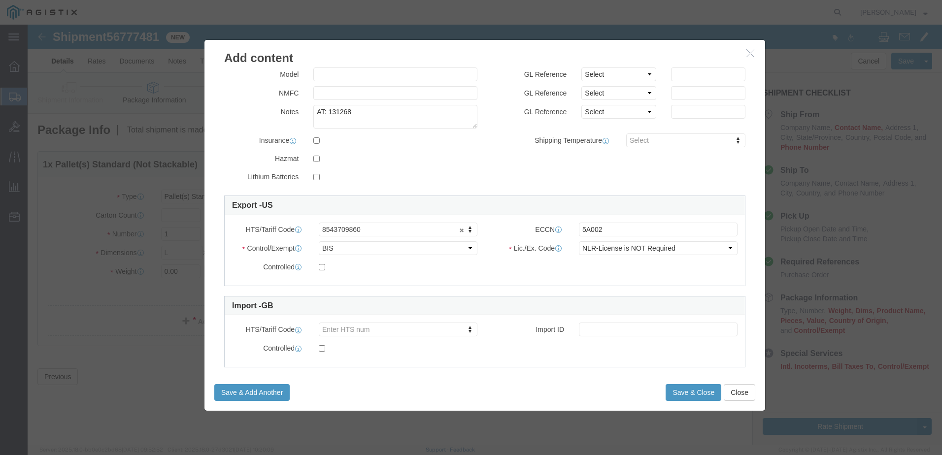
click div "Export - US HTS/Tariff Code 8543709860 8543709860 ECCN 5A002 Control/Exempt Sel…"
click button "Save & Add Another"
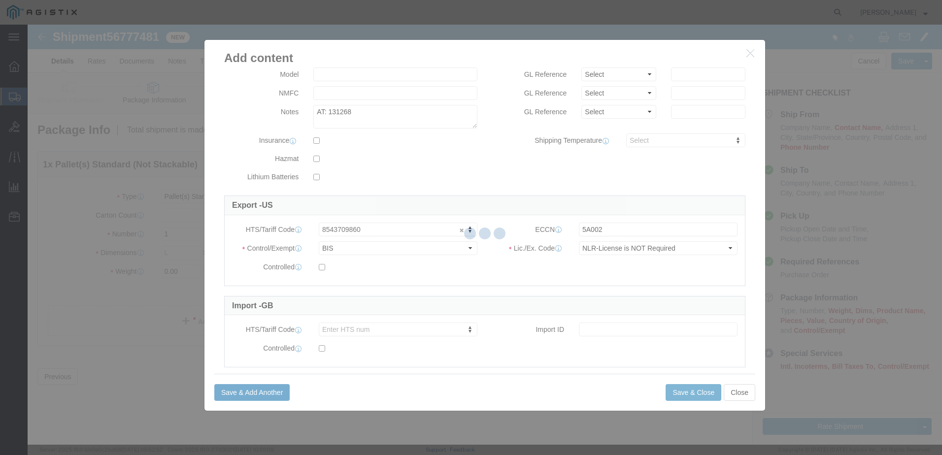
select select "EA"
select select
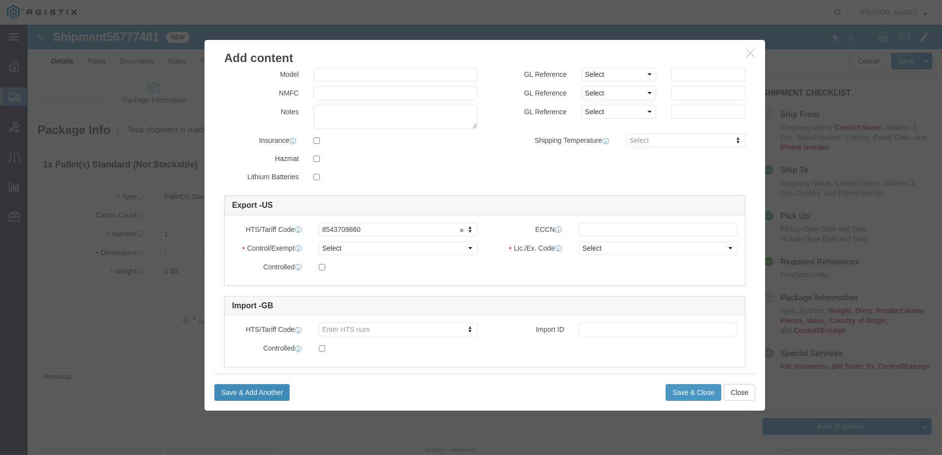
select select "USD"
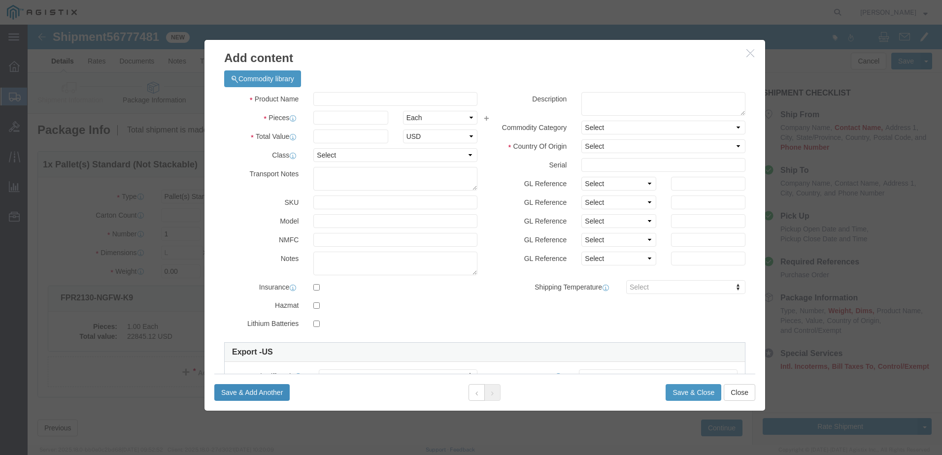
scroll to position [0, 0]
click input "text"
paste input "N9K-C93180YC-FX3"
type input "N9K-C93180YC-FX3"
click textarea
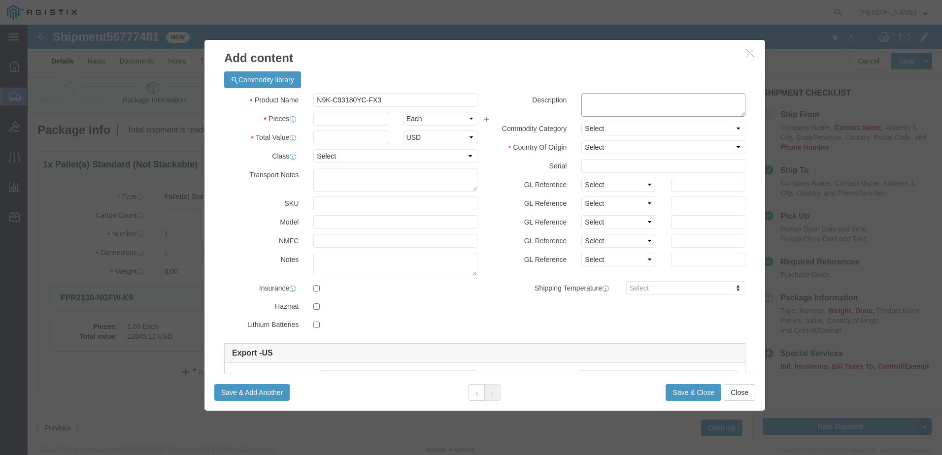
paste textarea "Nexus 9300 48 port"
type textarea "Nexus 9300 48 port"
click button
click input "text"
paste input "FJC291812ZP"
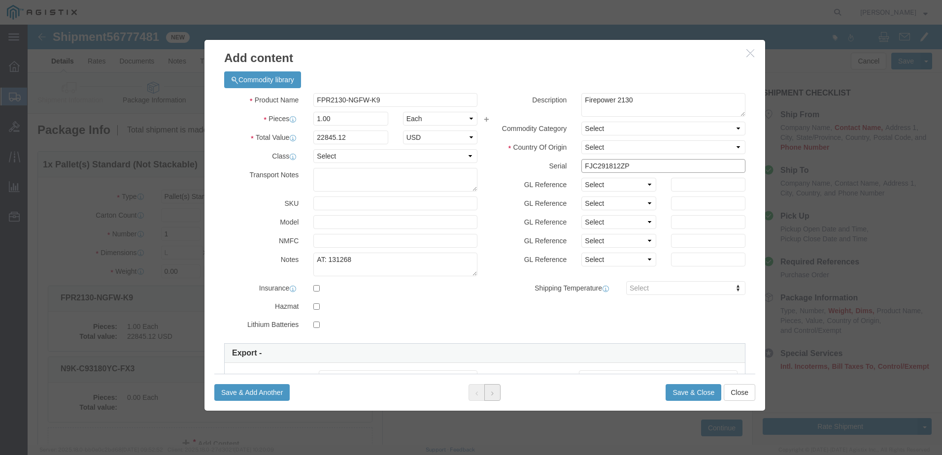
type input "FJC291812ZP"
click button
click input "0.00"
click input "text"
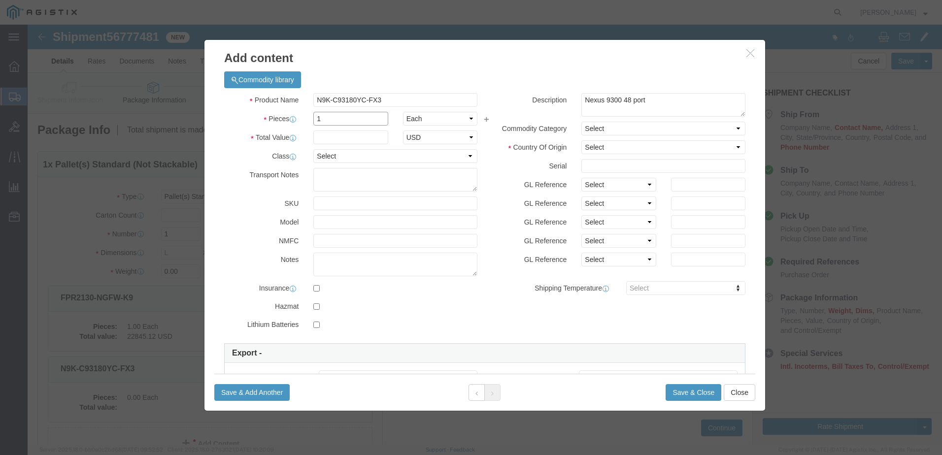
type input "1"
click input "text"
click button
click select "Select 50 55 60 65 70 85 92.5 100 125 175 250 300 400"
select select "92.5"
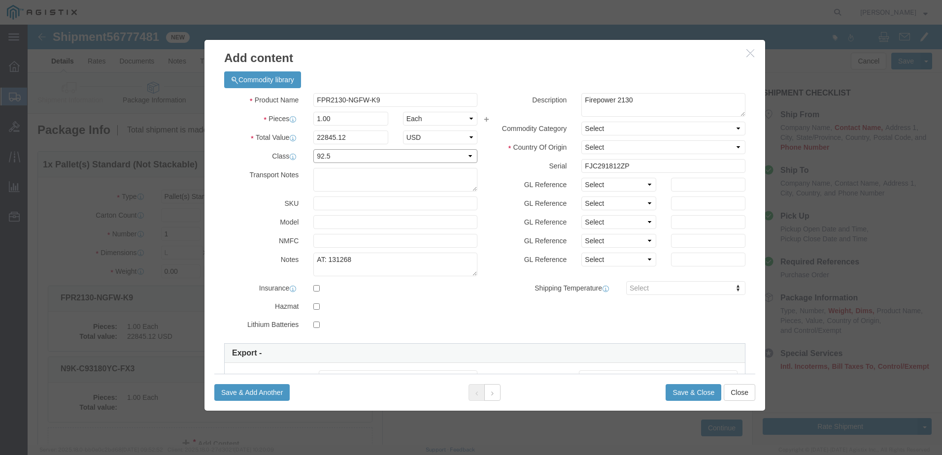
click select "Select 50 55 60 65 70 85 92.5 100 125 175 250 300 400"
click button
click div "Save & Add Another Save & Close Close"
click button
drag, startPoint x: 631, startPoint y: 152, endPoint x: 604, endPoint y: 128, distance: 37.0
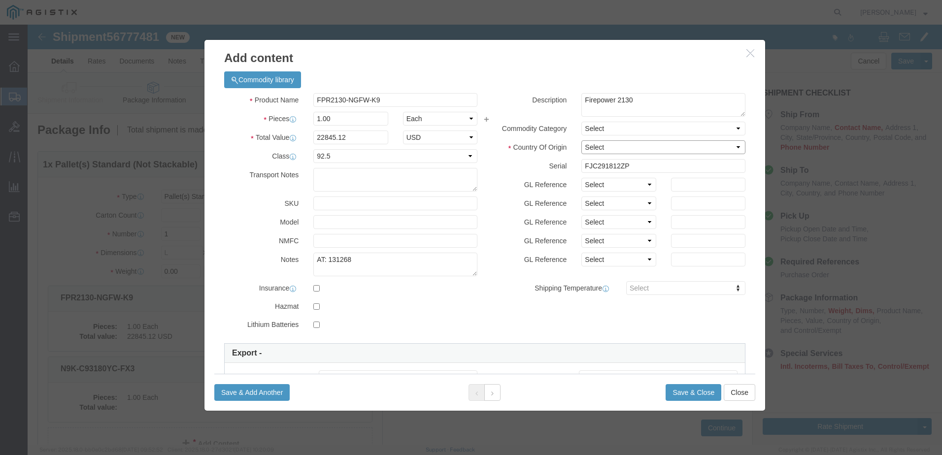
click select "Select [GEOGRAPHIC_DATA] [GEOGRAPHIC_DATA] [GEOGRAPHIC_DATA] [GEOGRAPHIC_DATA] …"
select select "US"
click select "Select [GEOGRAPHIC_DATA] [GEOGRAPHIC_DATA] [GEOGRAPHIC_DATA] [GEOGRAPHIC_DATA] …"
click button
click input "text"
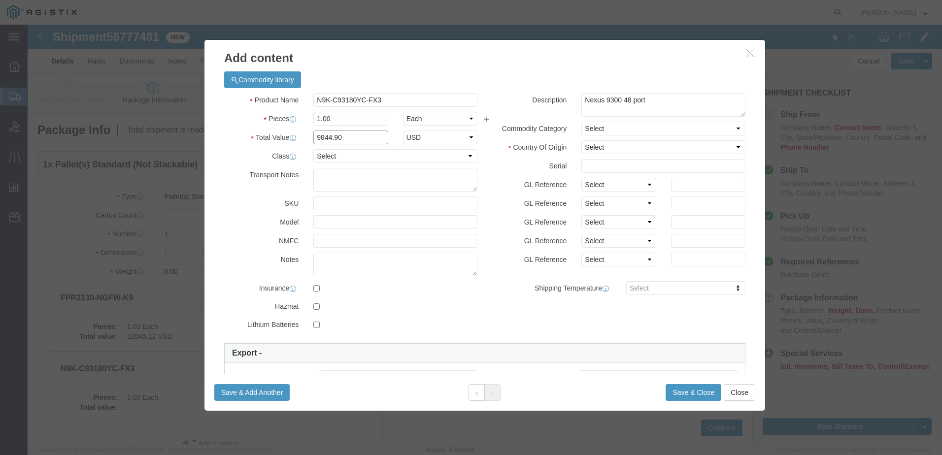
type input "9844.90"
click select "Select [GEOGRAPHIC_DATA] [GEOGRAPHIC_DATA] [GEOGRAPHIC_DATA] [GEOGRAPHIC_DATA] …"
select select "US"
click select "Select [GEOGRAPHIC_DATA] [GEOGRAPHIC_DATA] [GEOGRAPHIC_DATA] [GEOGRAPHIC_DATA] …"
drag, startPoint x: 657, startPoint y: 139, endPoint x: 587, endPoint y: 155, distance: 72.1
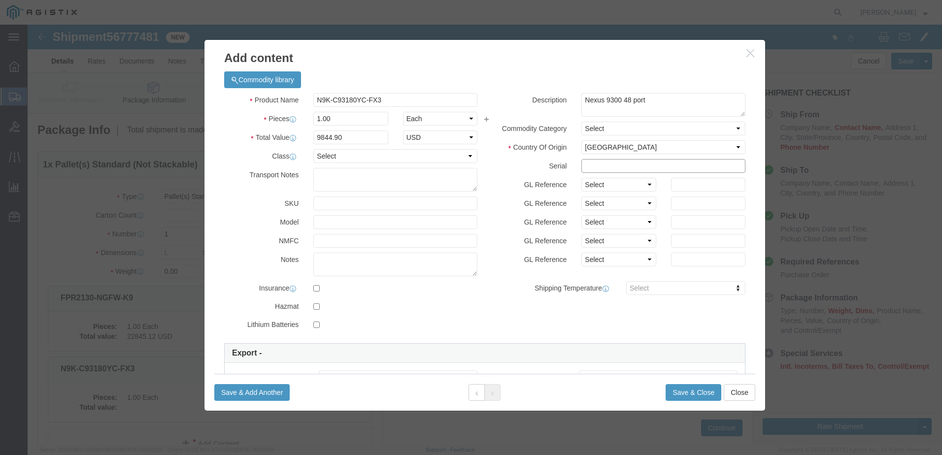
click input "text"
paste input "FLM29160FQA"
type input "FLM29160FQA"
click textarea
click textarea "AT:"
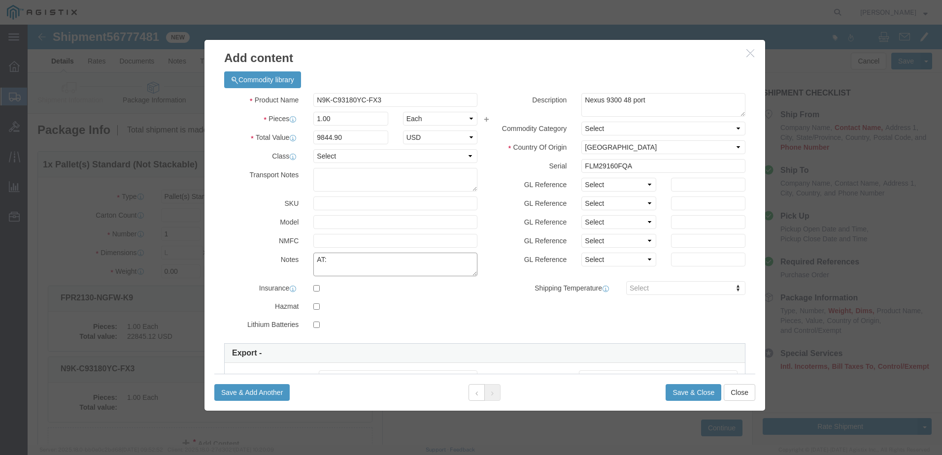
paste textarea "146351"
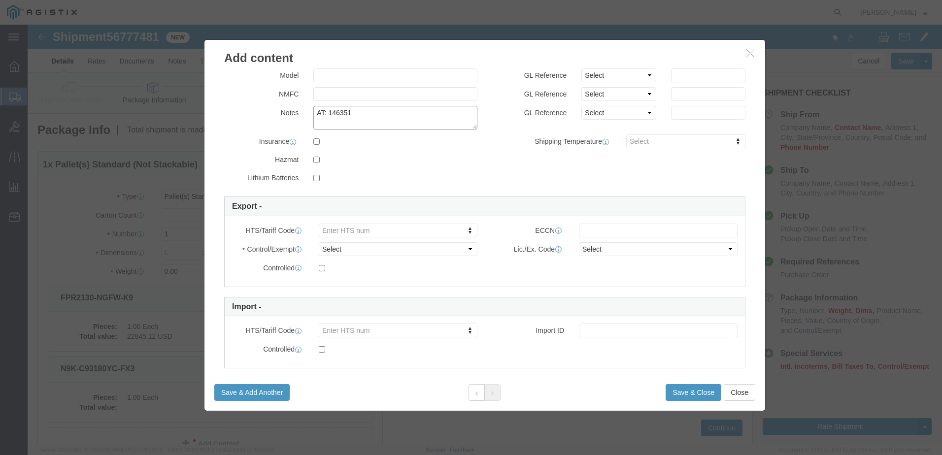
scroll to position [148, 0]
type textarea "AT: 146351"
click input "Value must be valid ECCN."
paste input "5A002.a.2"
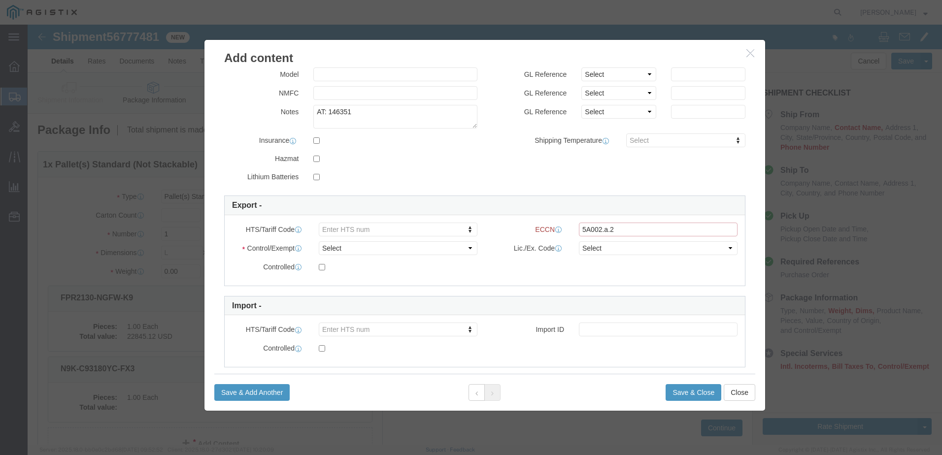
type input "5A002.a.2"
